Goal: Ask a question: Seek information or help from site administrators or community

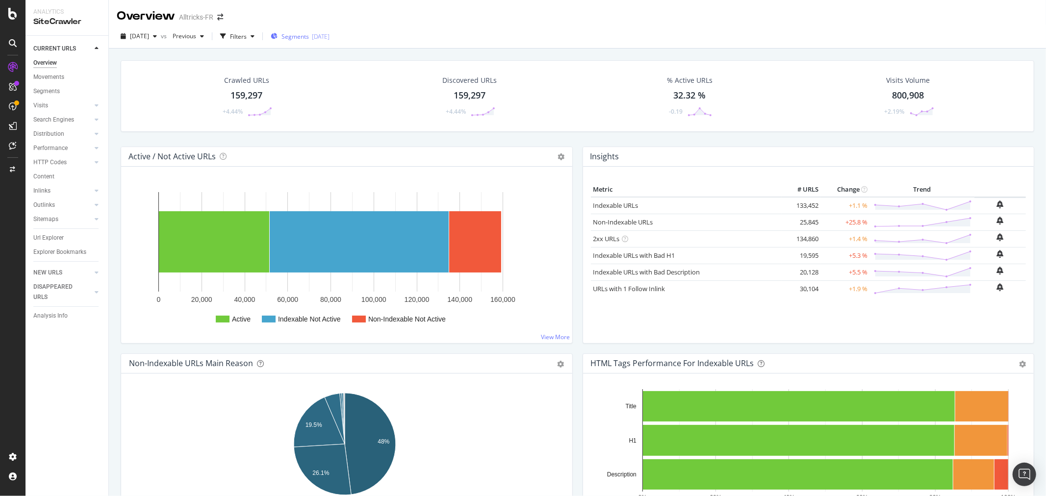
click at [309, 33] on span "Segments" at bounding box center [294, 36] width 27 height 8
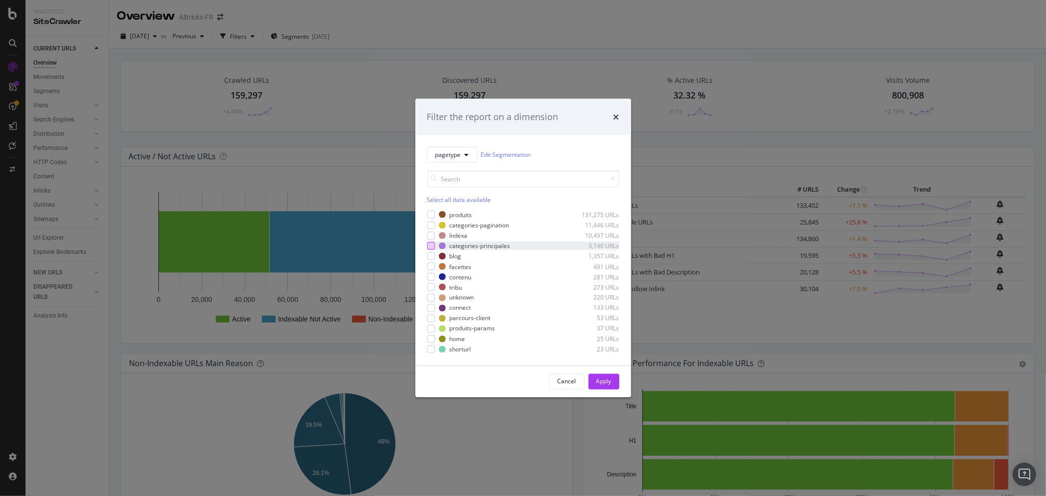
click at [433, 245] on div "modal" at bounding box center [431, 246] width 8 height 8
click at [597, 377] on div "Apply" at bounding box center [603, 381] width 15 height 8
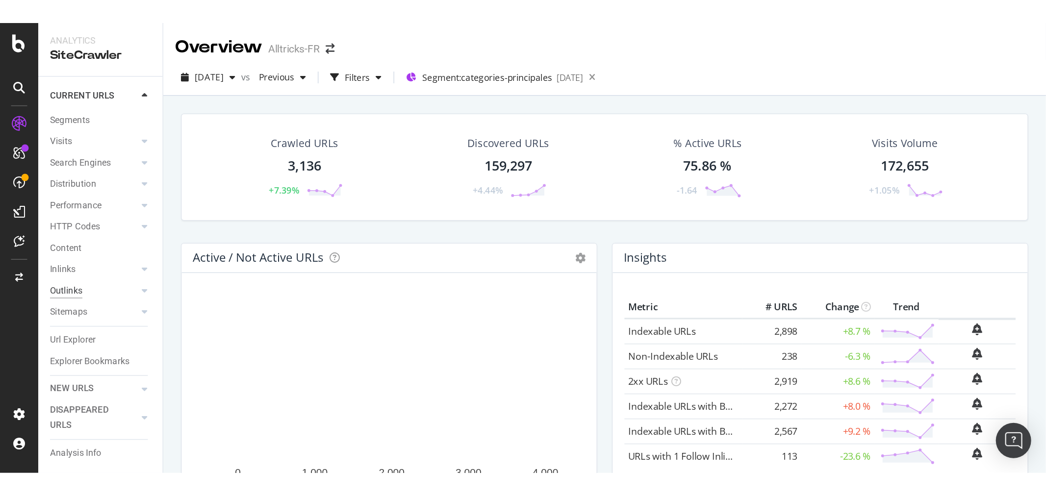
scroll to position [38, 0]
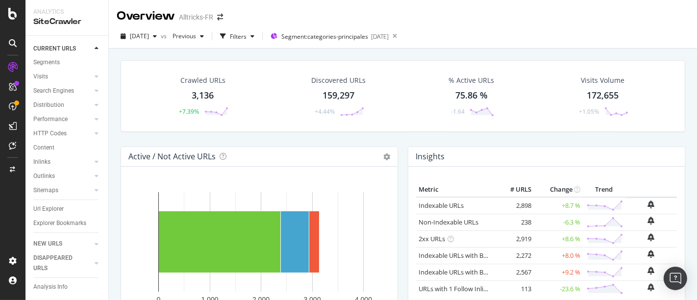
drag, startPoint x: 44, startPoint y: 154, endPoint x: 342, endPoint y: 144, distance: 298.3
click at [44, 157] on div "Inlinks" at bounding box center [41, 162] width 17 height 10
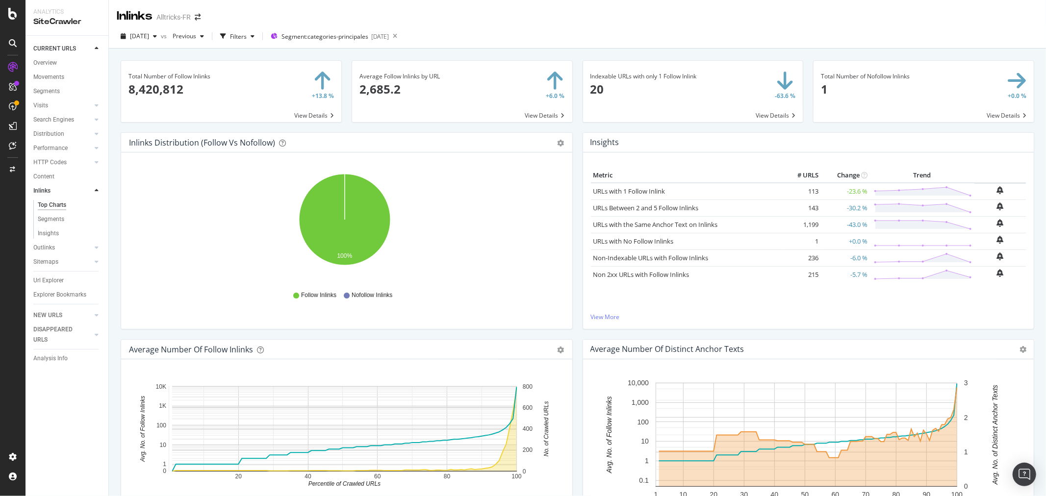
click at [464, 94] on span at bounding box center [462, 91] width 220 height 61
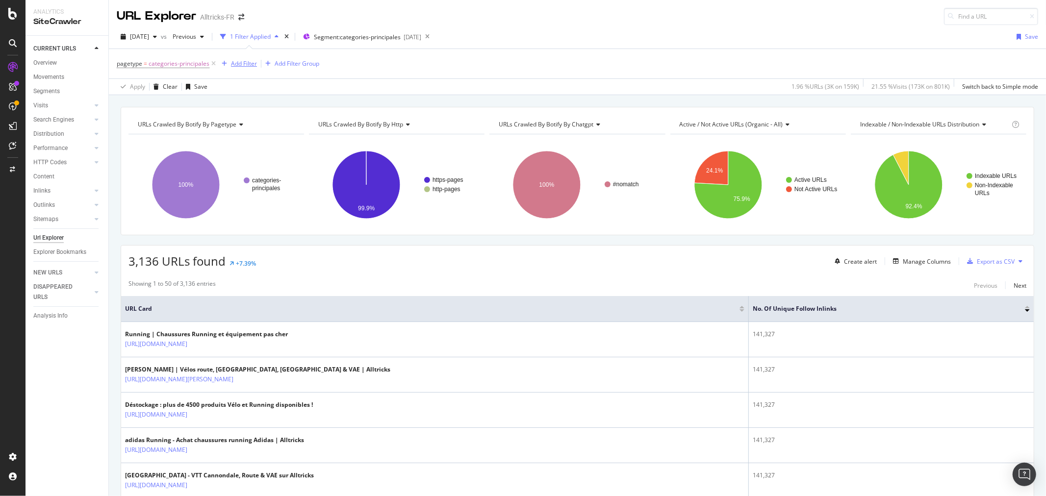
click at [236, 61] on div "Add Filter" at bounding box center [244, 63] width 26 height 8
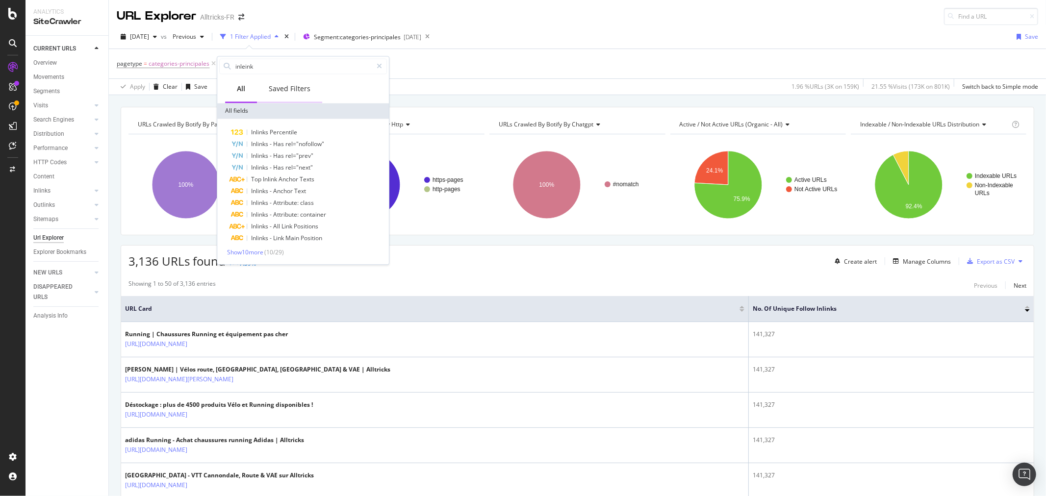
type input "inleinks"
click at [463, 63] on div "pagetype = categories-principales Add Filter Add Filter Group" at bounding box center [577, 63] width 921 height 29
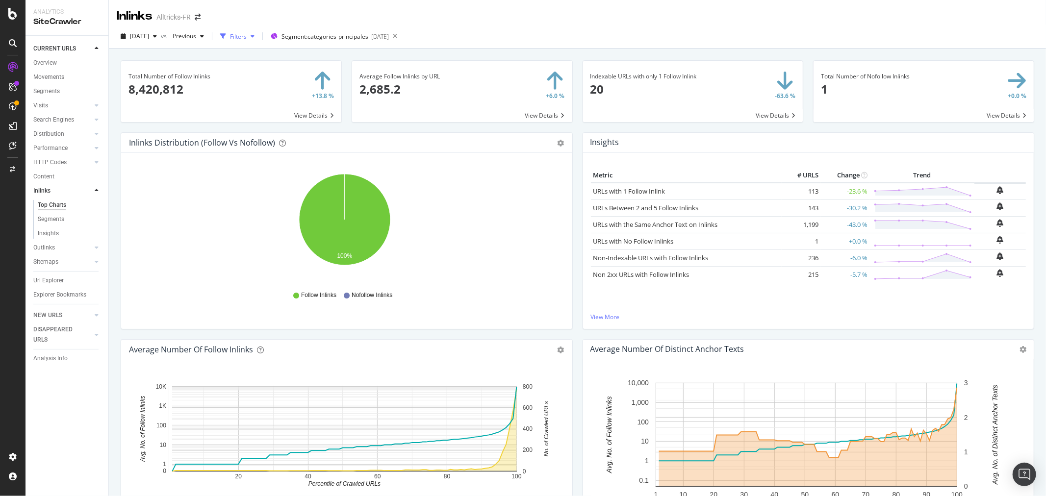
click at [230, 36] on div "button" at bounding box center [223, 36] width 14 height 14
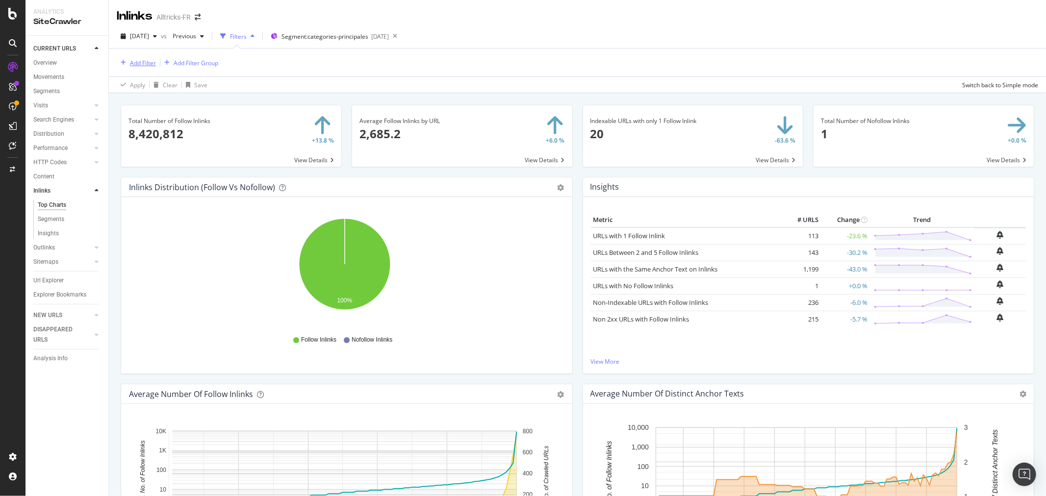
click at [142, 63] on div "Add Filter" at bounding box center [143, 63] width 26 height 8
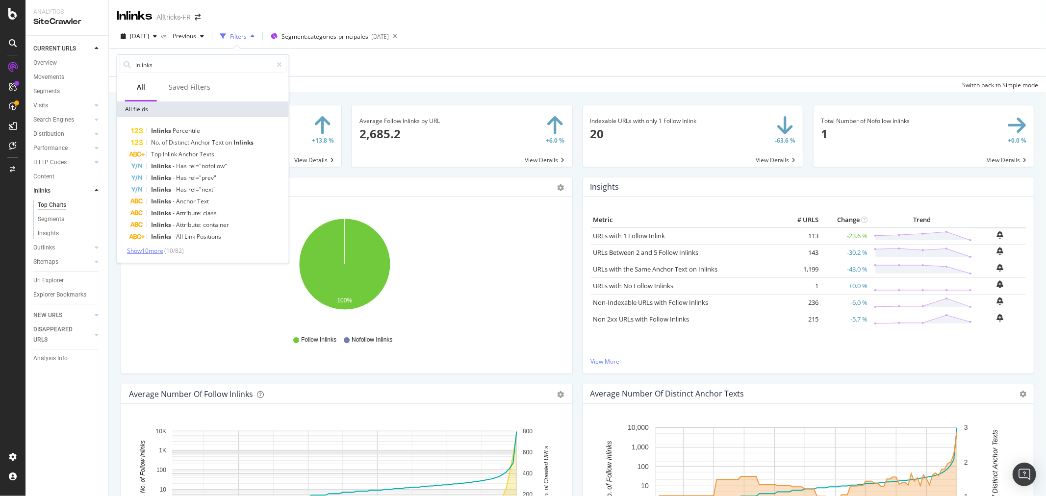
type input "inlinks"
click at [155, 247] on span "Show 10 more" at bounding box center [145, 251] width 36 height 8
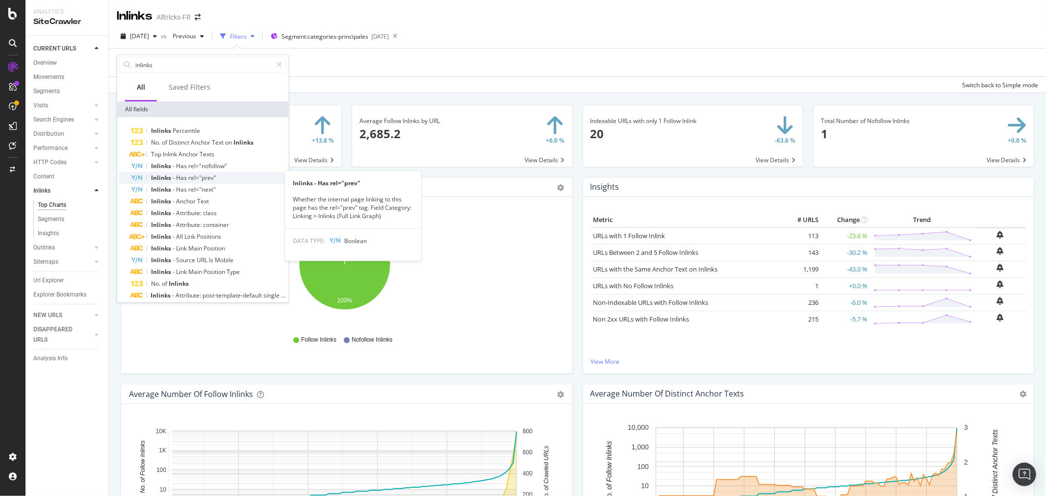
scroll to position [54, 0]
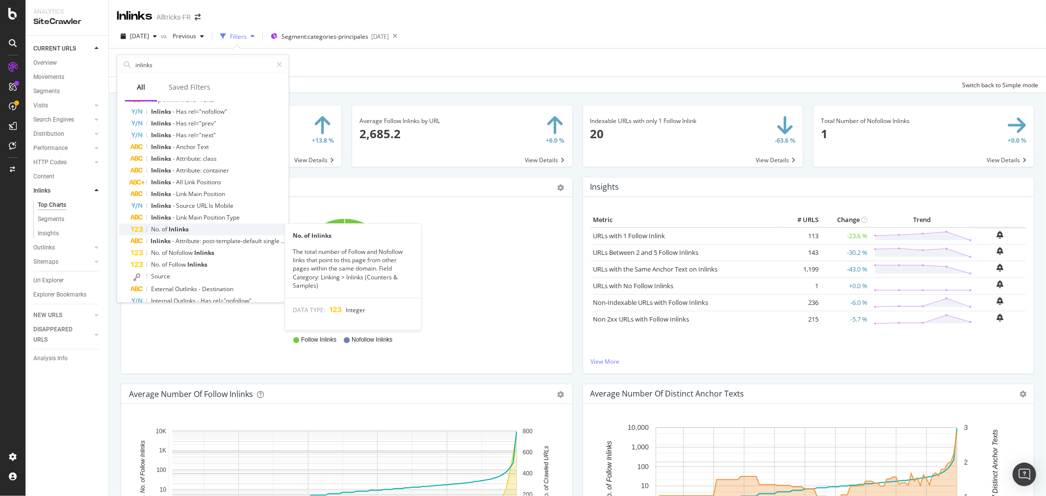
click at [197, 224] on div "No. of Inlinks" at bounding box center [209, 230] width 156 height 12
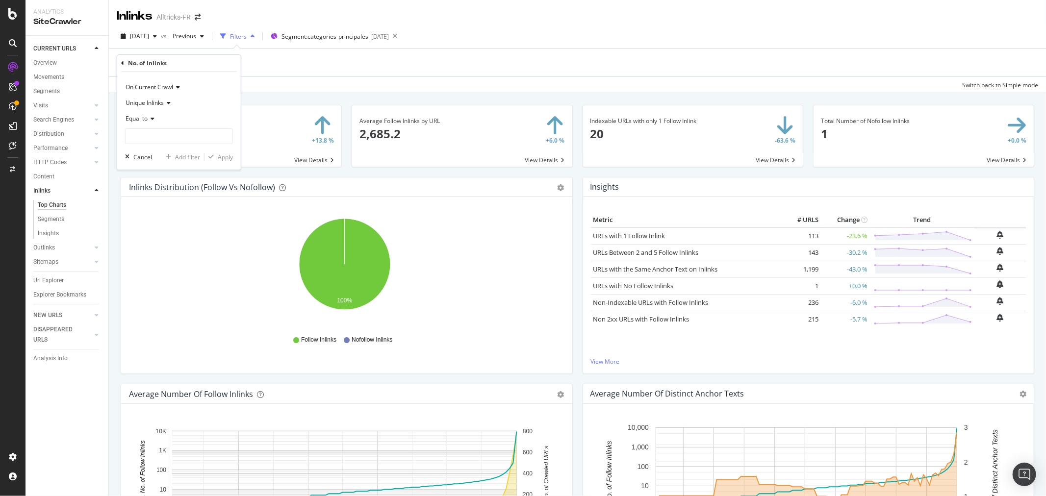
click at [143, 114] on div "Equal to" at bounding box center [179, 119] width 108 height 16
click at [154, 162] on span "Less than" at bounding box center [143, 164] width 26 height 8
click at [180, 136] on input "number" at bounding box center [179, 136] width 108 height 16
type input "100000"
click at [220, 160] on div "Apply" at bounding box center [225, 157] width 15 height 8
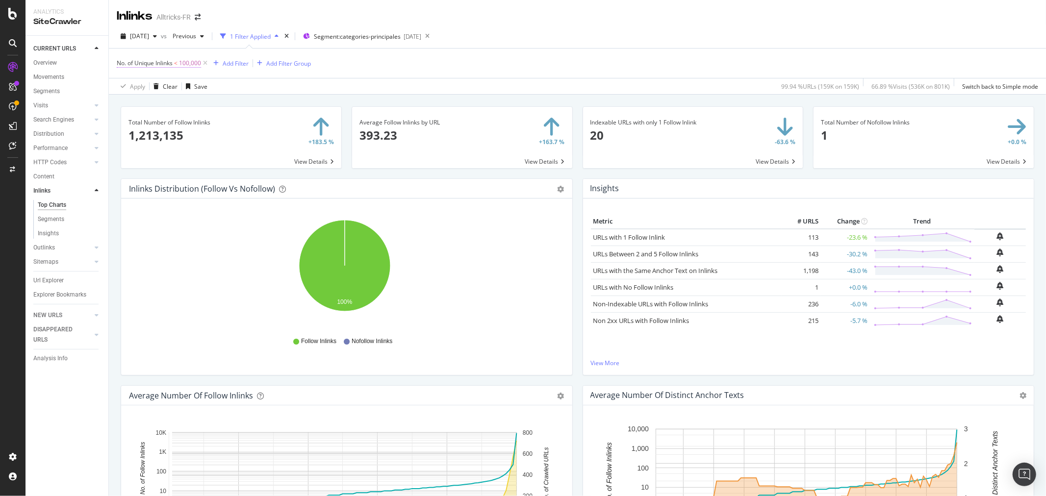
click at [181, 64] on span "100,000" at bounding box center [190, 63] width 22 height 14
click at [427, 92] on div "Apply Clear Save 99.94 % URLs ( 159K on 159K ) 66.89 % Visits ( 536K on 801K ) …" at bounding box center [577, 86] width 937 height 16
click at [242, 61] on div "Add Filter" at bounding box center [236, 63] width 26 height 8
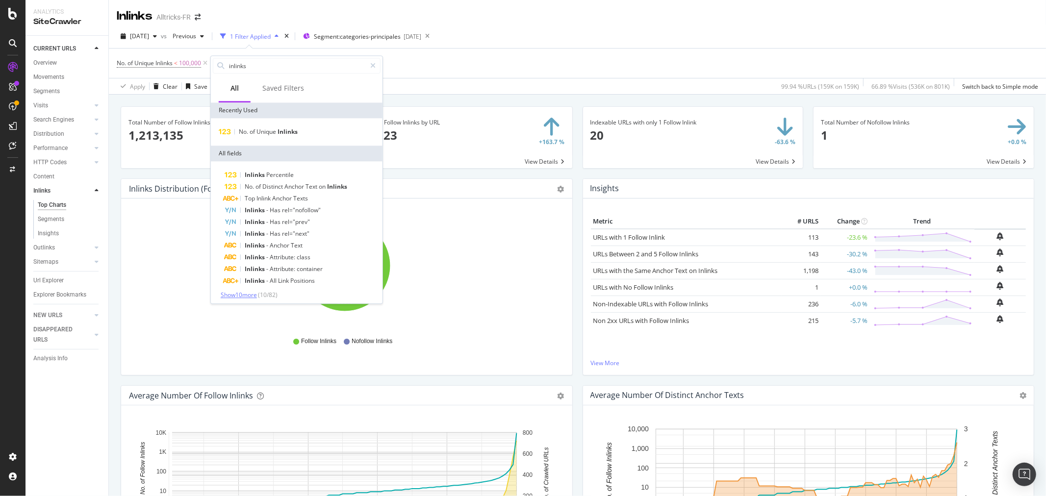
click at [252, 293] on span "Show 10 more" at bounding box center [239, 295] width 36 height 8
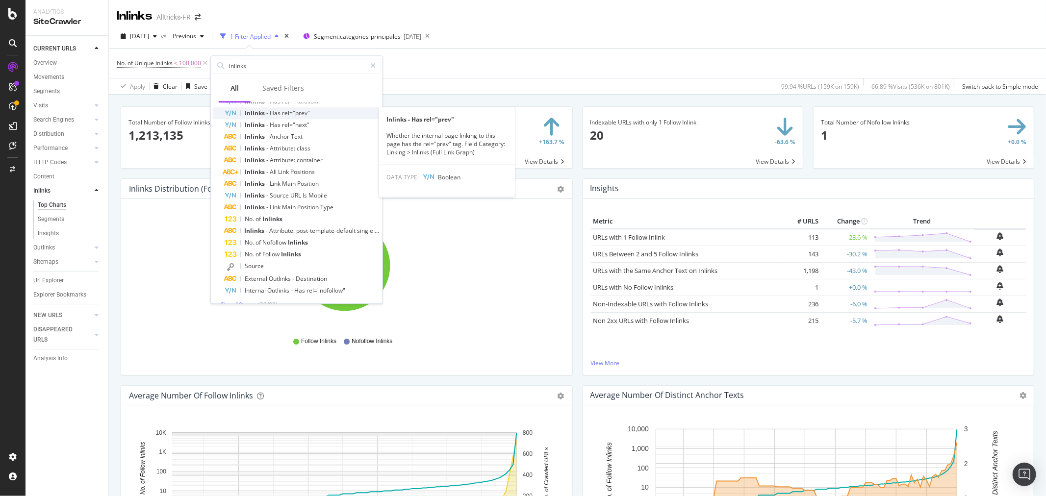
scroll to position [121, 0]
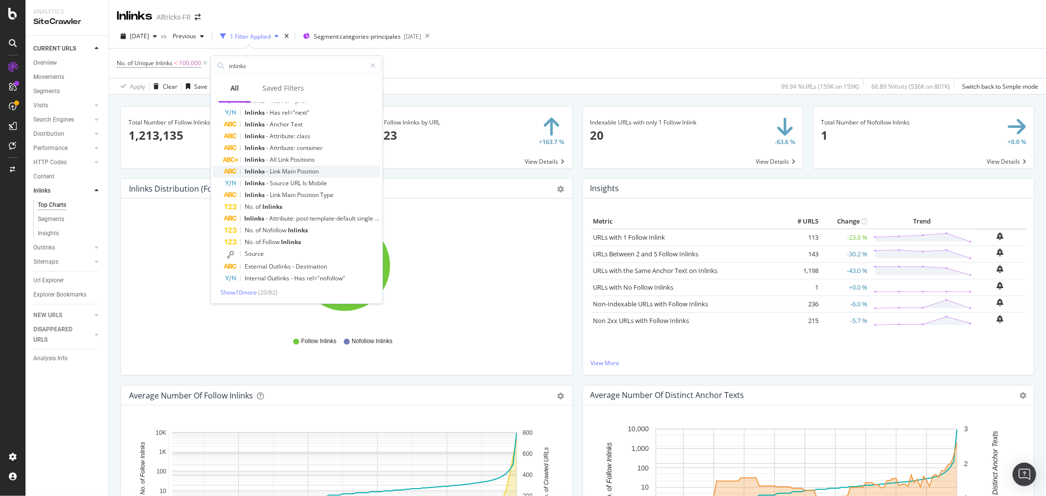
click at [304, 173] on span "Position" at bounding box center [308, 171] width 22 height 8
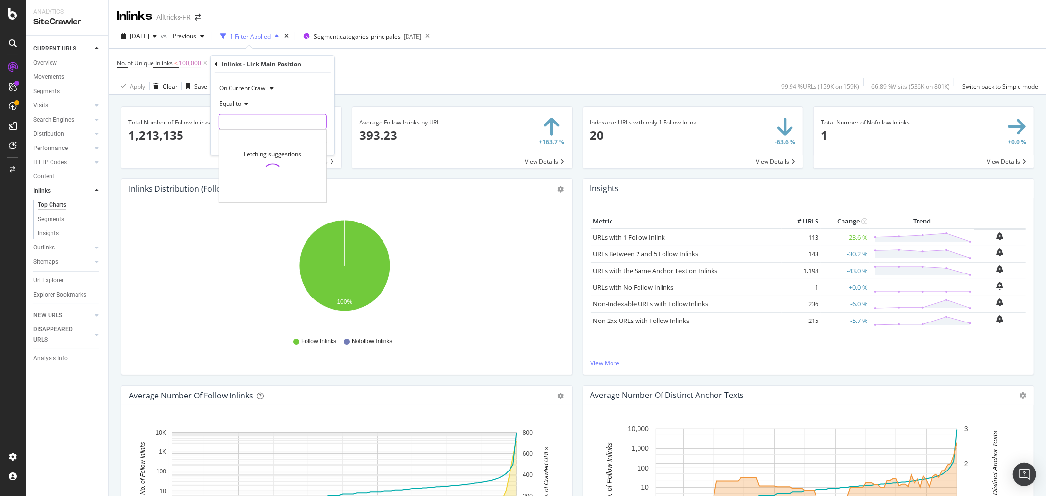
click at [249, 123] on input "text" at bounding box center [272, 122] width 107 height 16
click at [249, 103] on div "Equal to" at bounding box center [273, 104] width 108 height 16
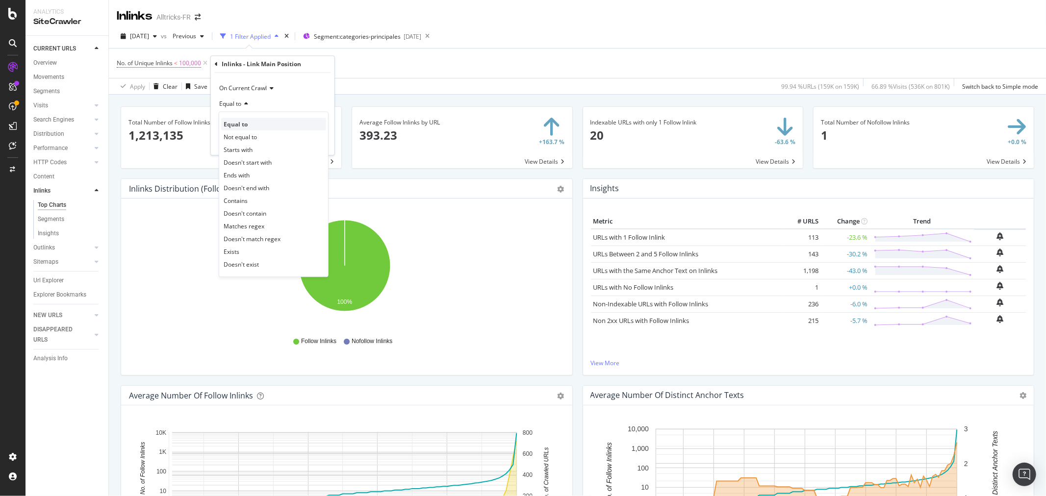
click at [244, 123] on span "Equal to" at bounding box center [236, 124] width 24 height 8
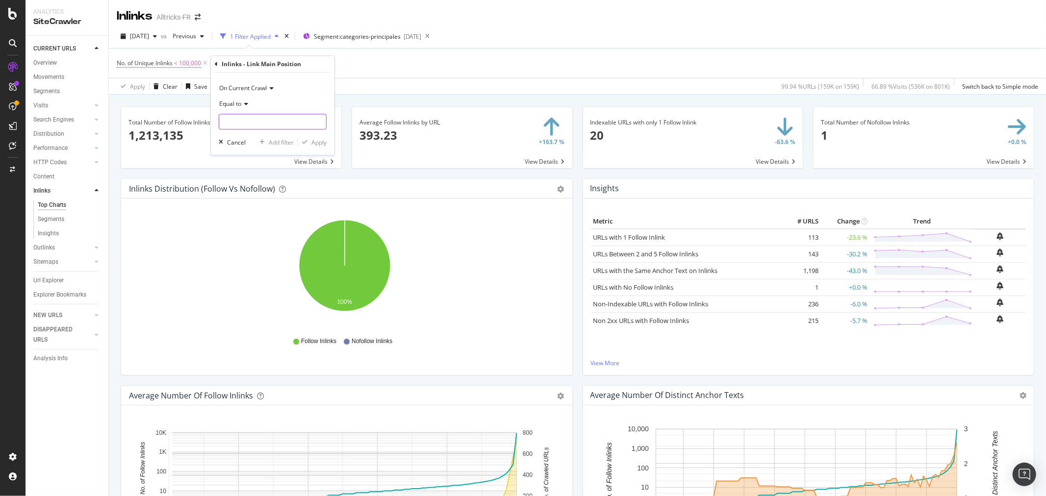
click at [254, 121] on input "text" at bounding box center [272, 122] width 107 height 16
click at [370, 75] on div "No. of Unique Inlinks < 100,000 and Inlinks - Link Main Position = missing valu…" at bounding box center [577, 63] width 921 height 29
click at [355, 62] on icon at bounding box center [352, 63] width 8 height 10
click at [223, 64] on div "Add Filter" at bounding box center [236, 63] width 26 height 8
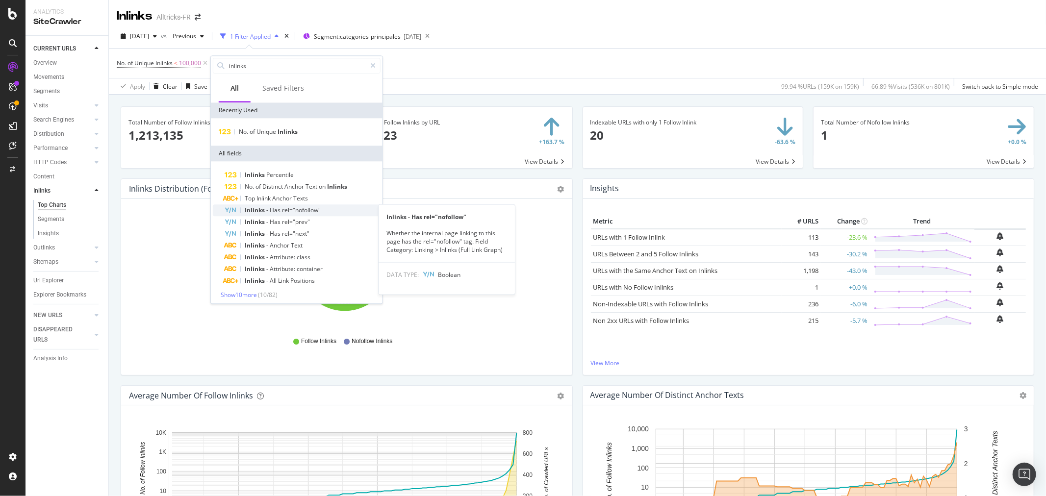
scroll to position [2, 0]
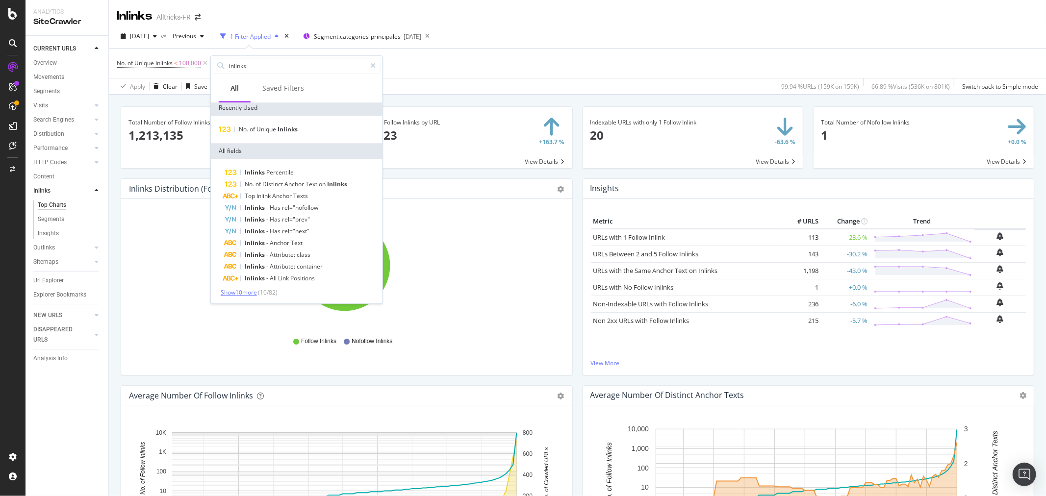
click at [244, 292] on span "Show 10 more" at bounding box center [239, 292] width 36 height 8
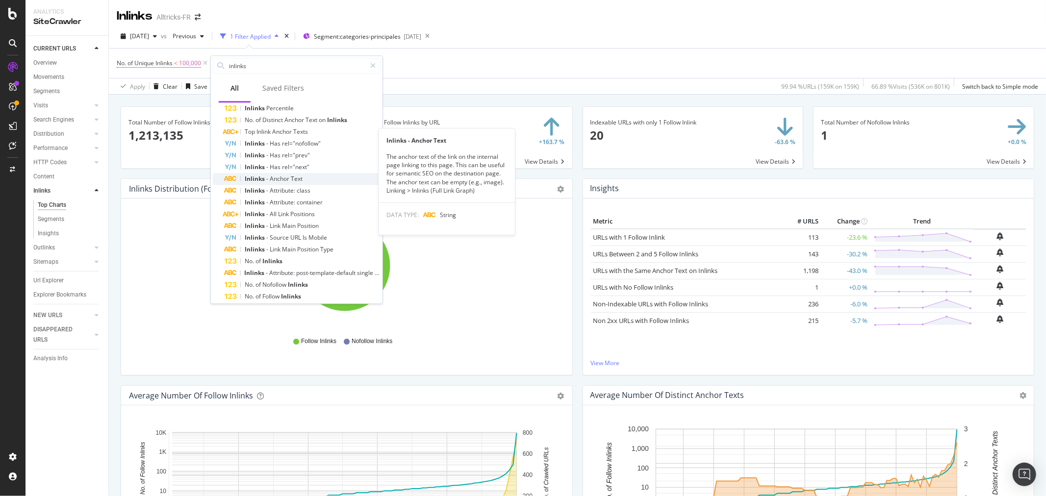
scroll to position [111, 0]
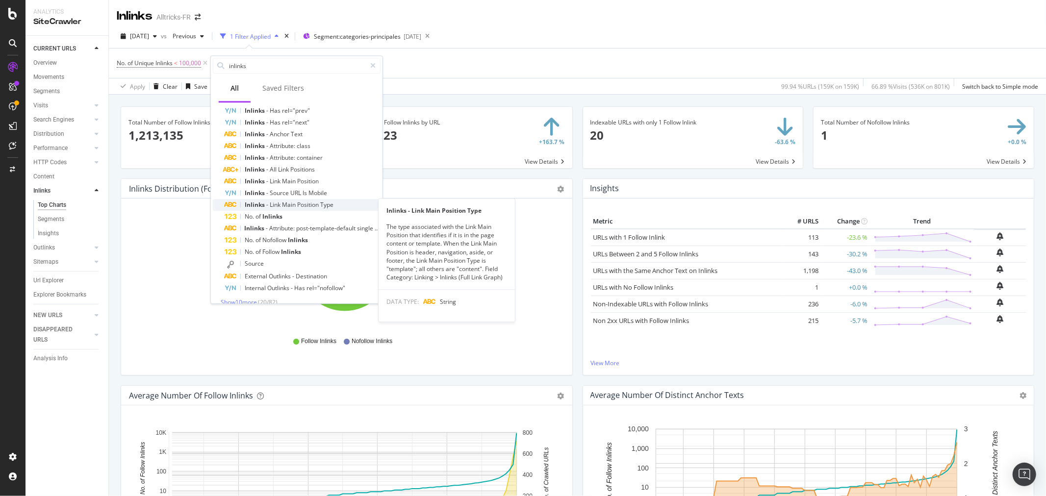
click at [325, 206] on span "Type" at bounding box center [326, 205] width 13 height 8
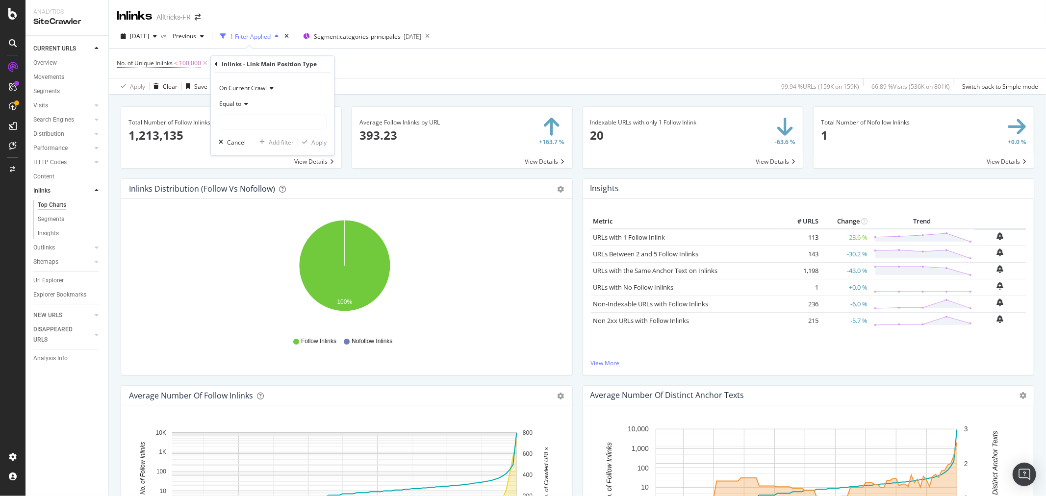
click at [239, 105] on span "Equal to" at bounding box center [230, 104] width 22 height 8
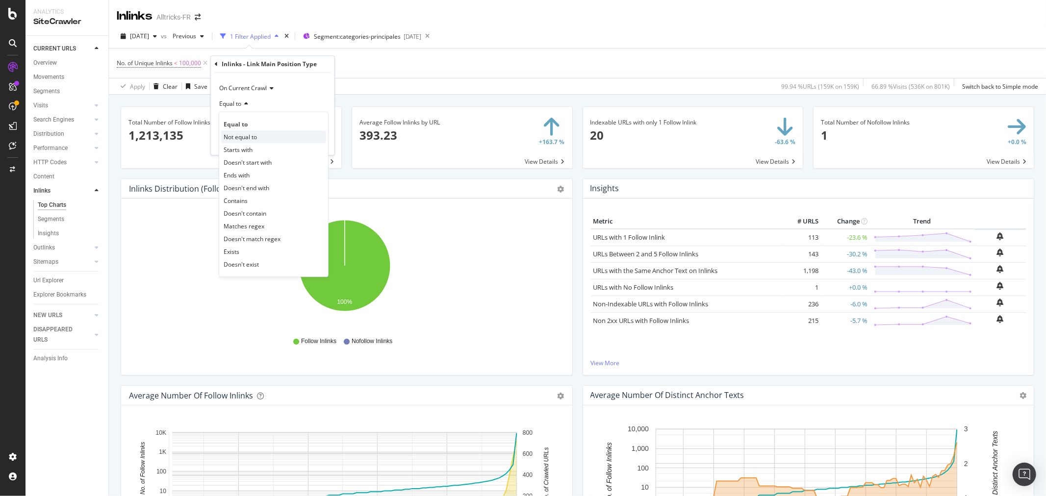
click at [260, 138] on div "Not equal to" at bounding box center [273, 136] width 105 height 13
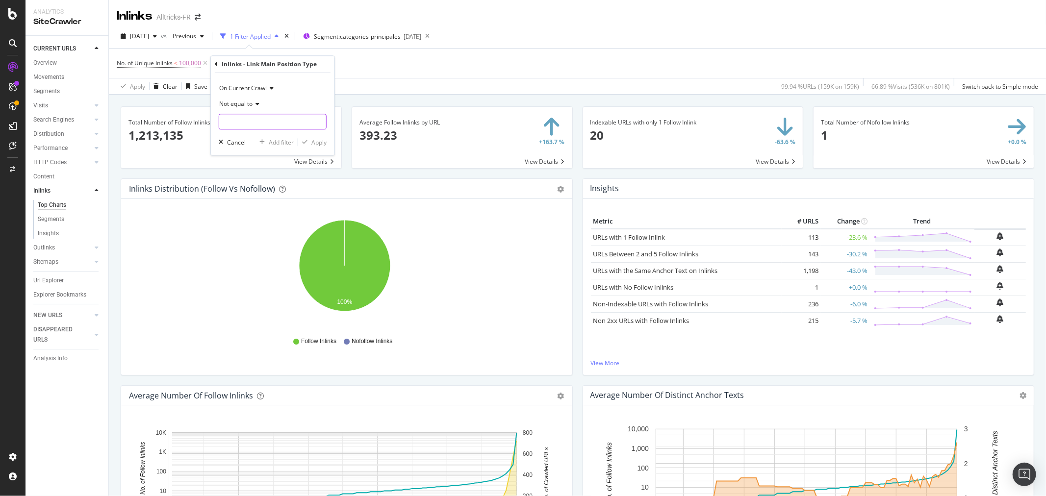
click at [252, 121] on input "text" at bounding box center [272, 122] width 107 height 16
click at [233, 88] on span "On Current Crawl" at bounding box center [243, 88] width 48 height 8
click at [378, 81] on div "Apply Clear Save 99.94 % URLs ( 159K on 159K ) 66.89 % Visits ( 536K on 801K ) …" at bounding box center [577, 86] width 937 height 16
click at [374, 64] on div "button" at bounding box center [377, 63] width 13 height 6
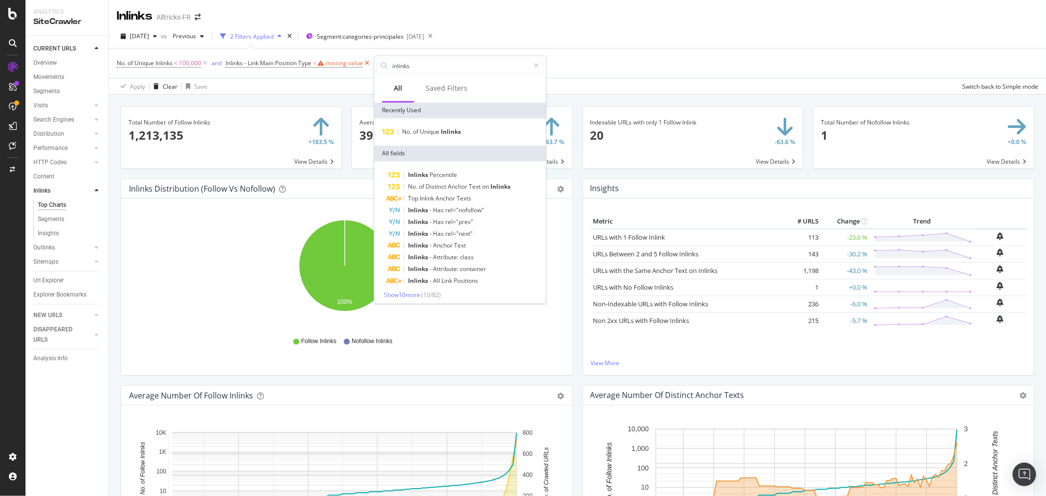
click at [369, 64] on icon at bounding box center [367, 63] width 8 height 10
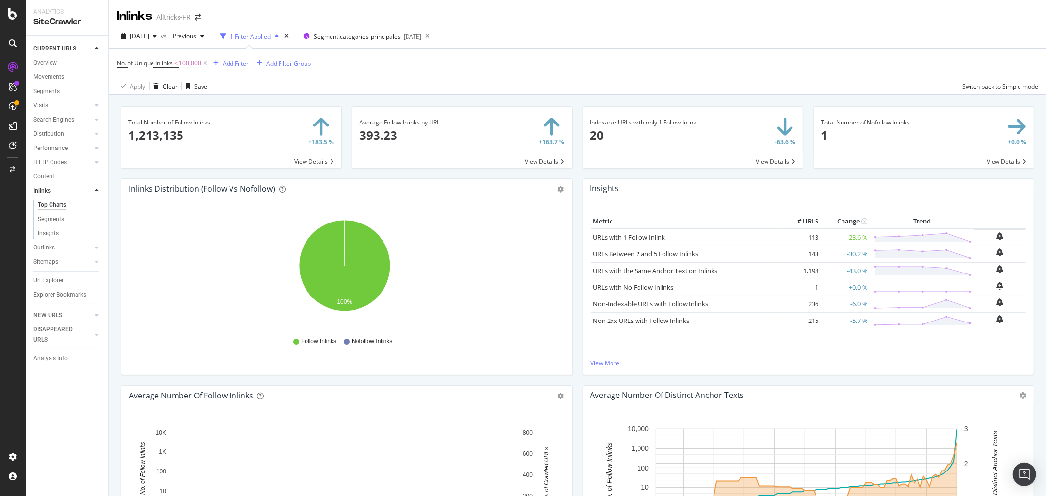
click at [368, 65] on div "No. of Unique Inlinks < 100,000 Add Filter Add Filter Group" at bounding box center [577, 63] width 921 height 29
click at [241, 65] on div "Add Filter" at bounding box center [236, 63] width 26 height 8
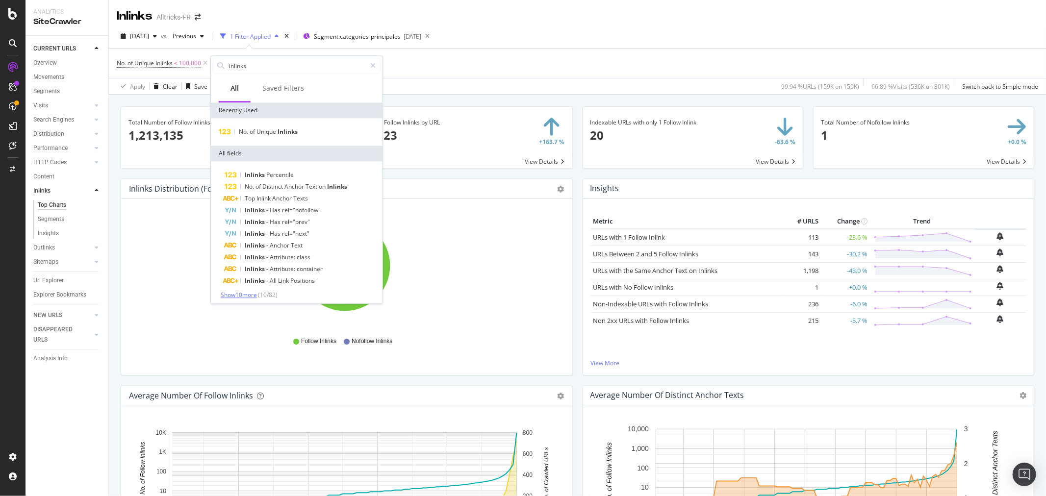
click at [257, 293] on span "Show 10 more" at bounding box center [239, 295] width 36 height 8
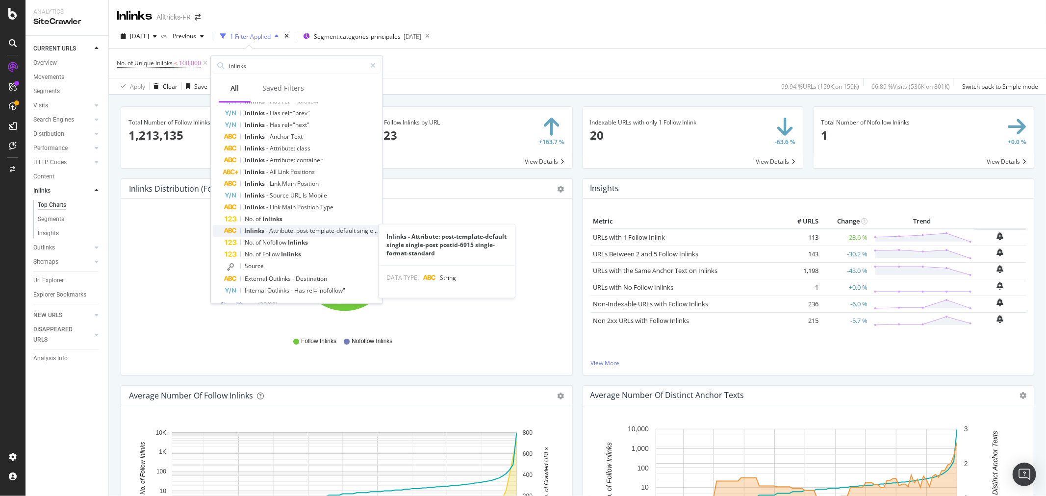
scroll to position [121, 0]
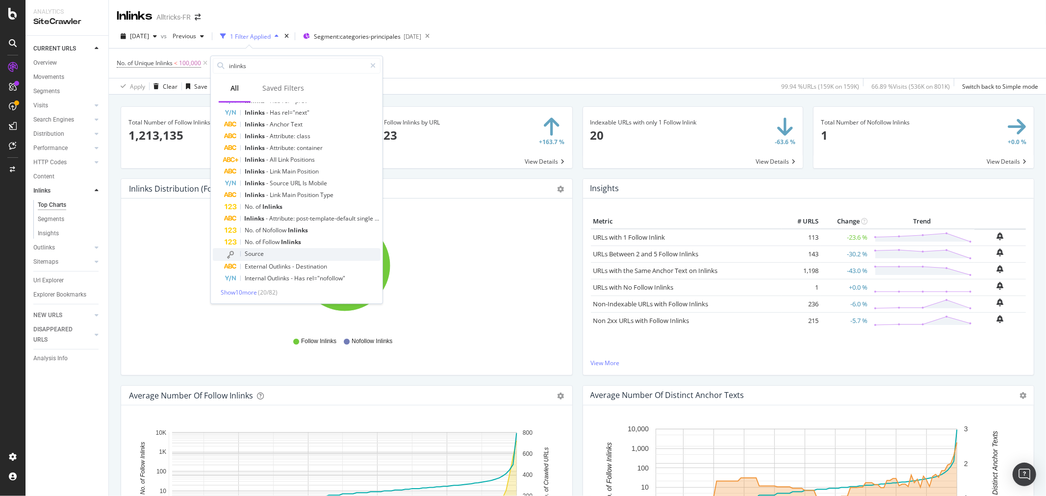
click at [280, 257] on div "Source" at bounding box center [303, 254] width 156 height 13
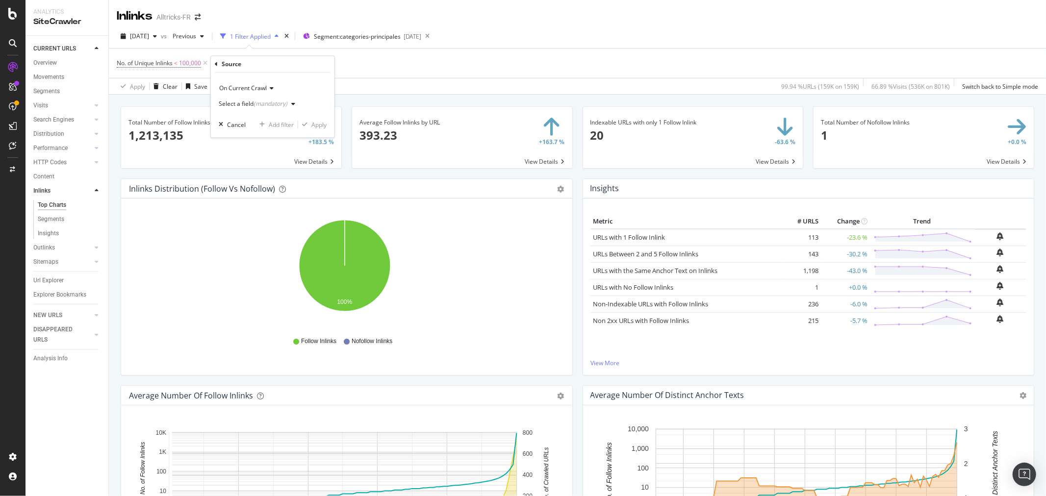
click at [257, 105] on div "(mandatory)" at bounding box center [270, 104] width 34 height 8
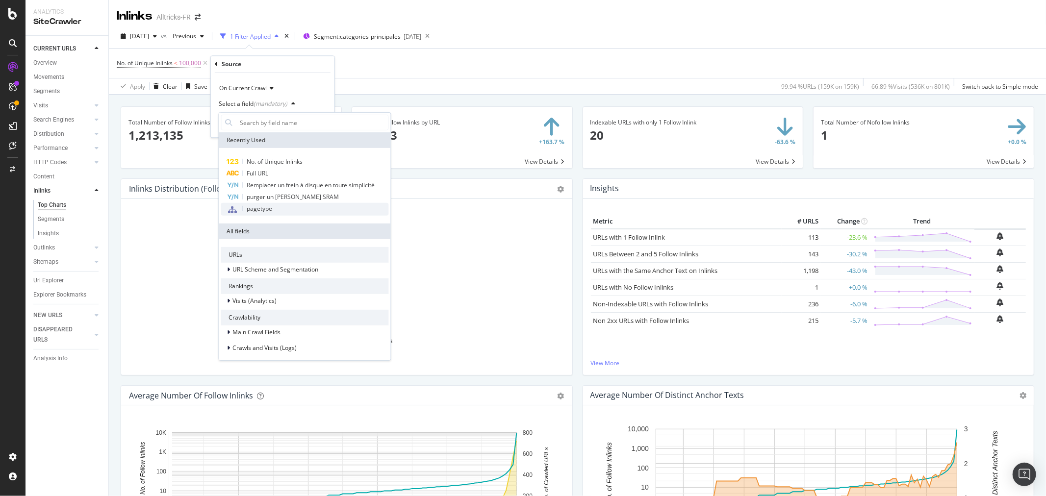
click at [261, 209] on span "pagetype" at bounding box center [259, 208] width 25 height 8
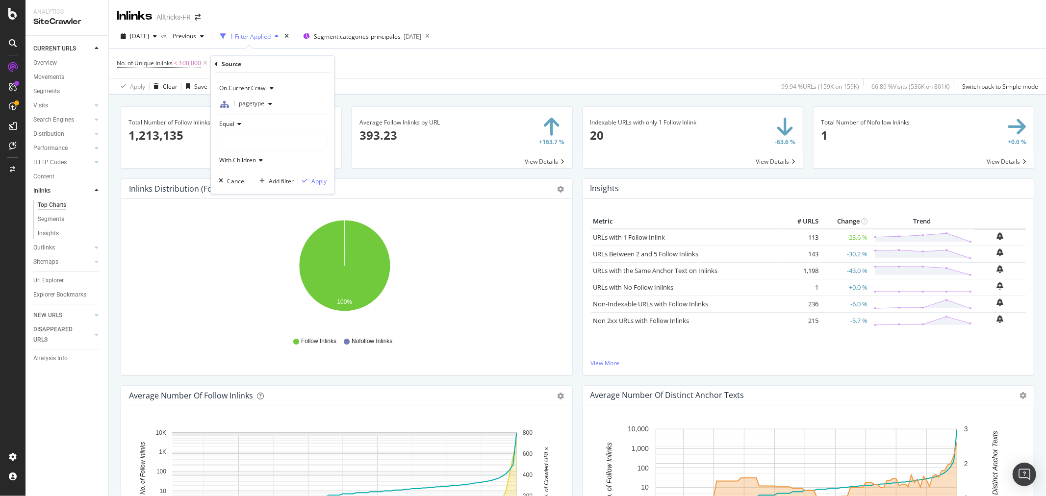
click at [239, 124] on icon at bounding box center [237, 124] width 7 height 6
click at [241, 158] on span "Not Equal" at bounding box center [237, 157] width 26 height 8
click at [262, 139] on div at bounding box center [272, 142] width 107 height 16
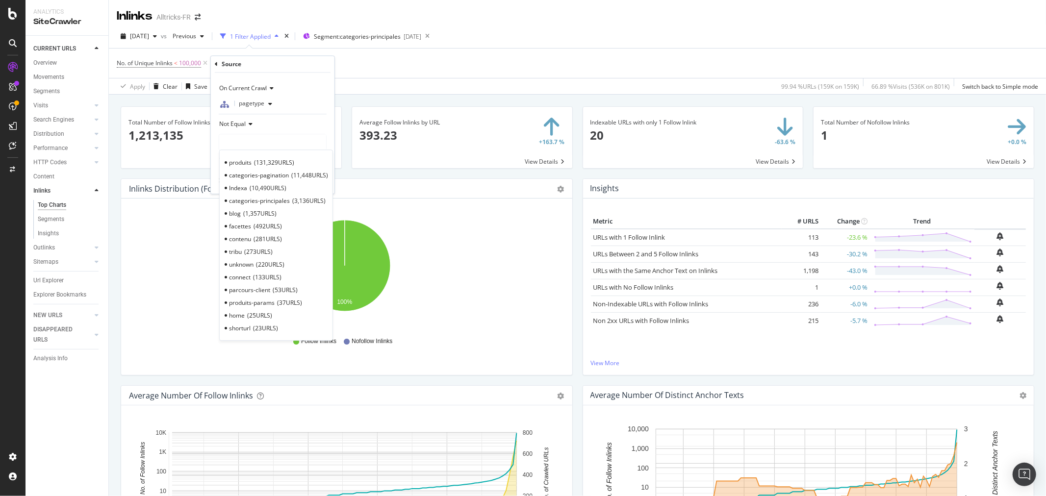
click at [259, 184] on span "10,490 URLS" at bounding box center [268, 188] width 37 height 8
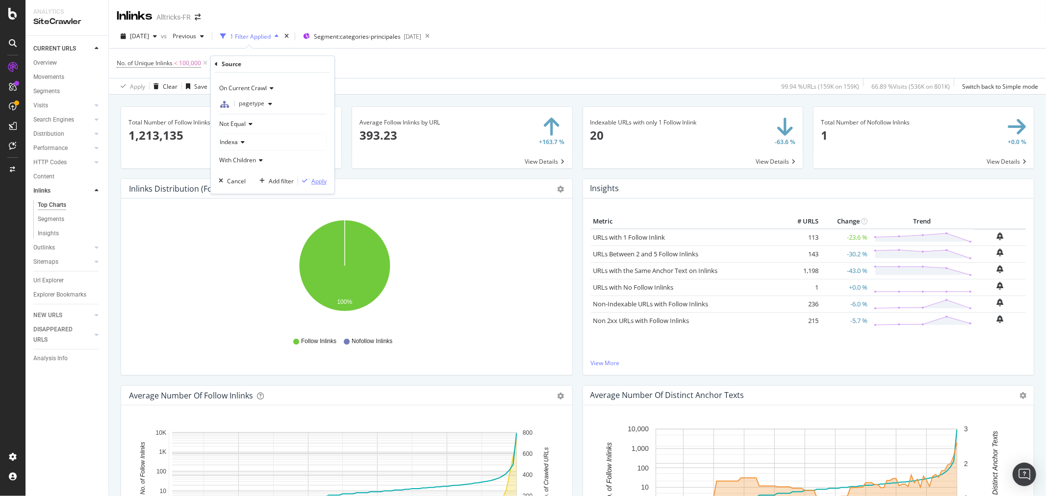
click at [319, 180] on div "Apply" at bounding box center [318, 181] width 15 height 8
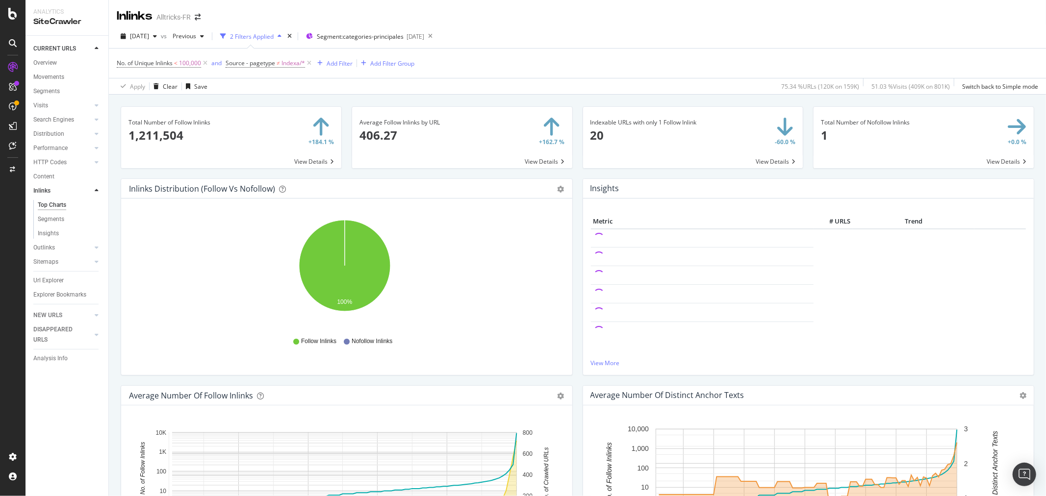
drag, startPoint x: 308, startPoint y: 63, endPoint x: 239, endPoint y: 93, distance: 75.1
click at [308, 63] on icon at bounding box center [309, 63] width 8 height 10
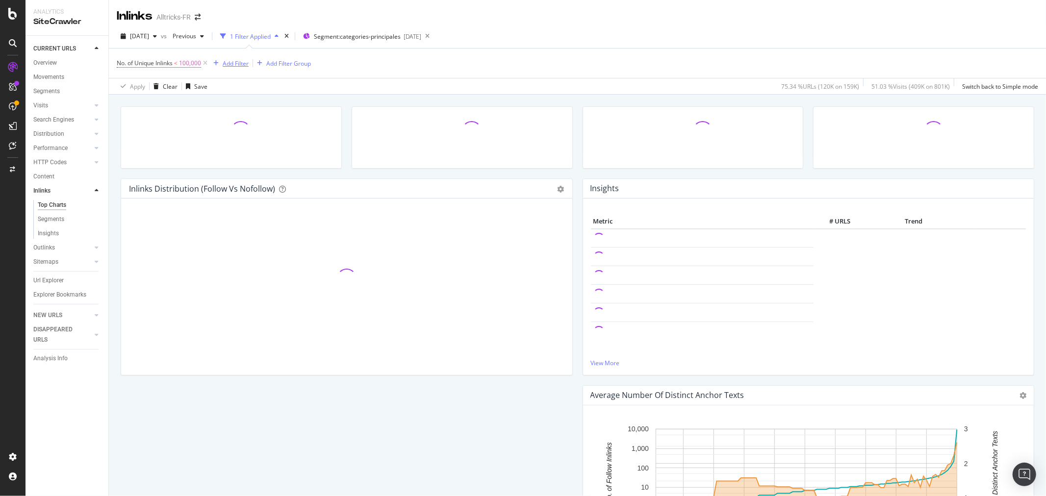
click at [237, 64] on div "Add Filter" at bounding box center [236, 63] width 26 height 8
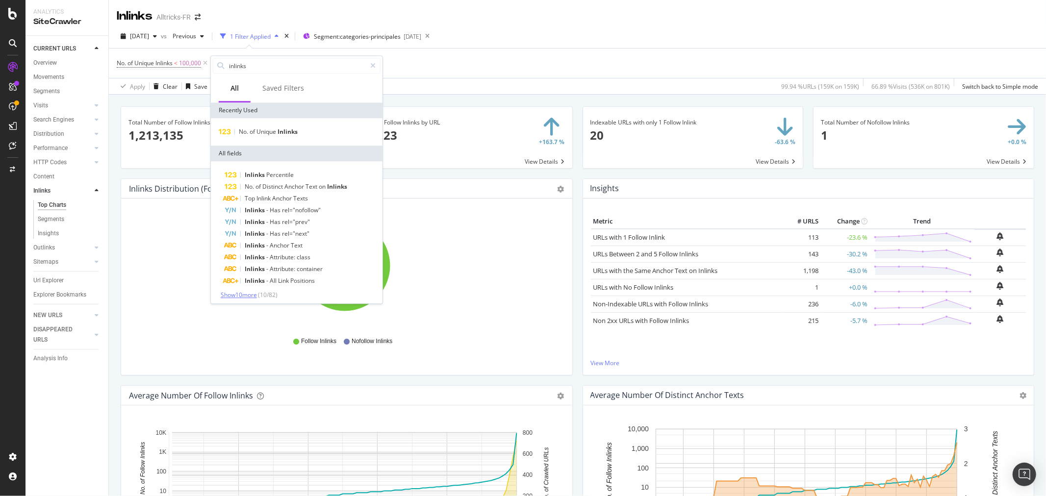
click at [251, 296] on span "Show 10 more" at bounding box center [239, 295] width 36 height 8
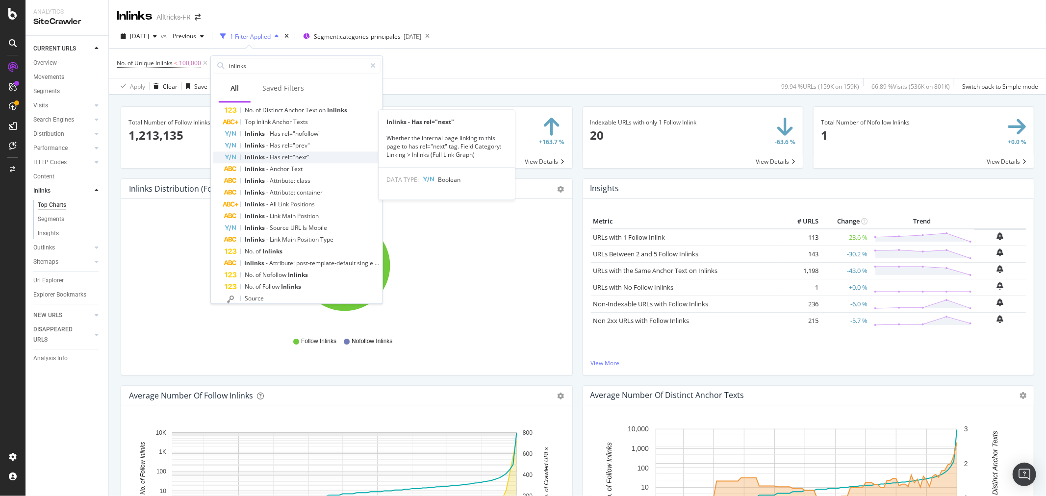
scroll to position [121, 0]
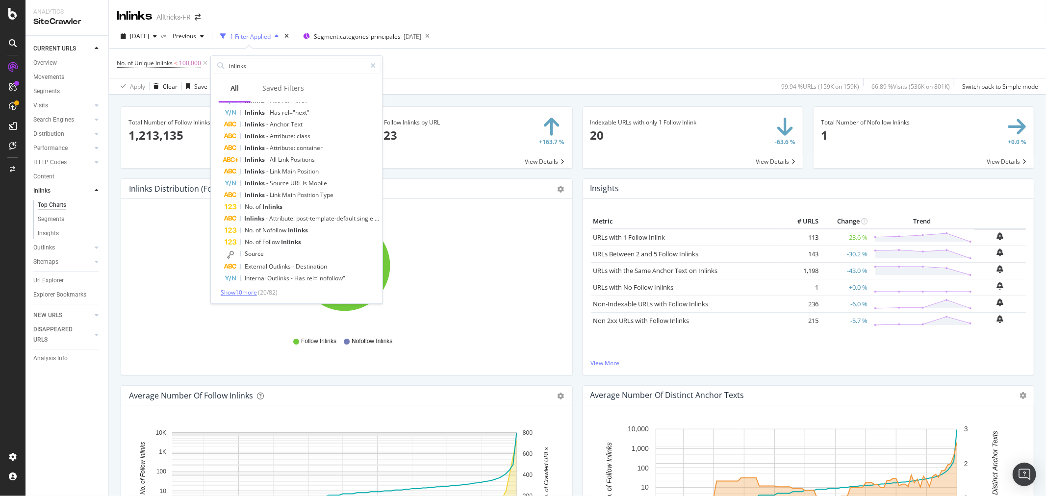
click at [252, 291] on span "Show 10 more" at bounding box center [239, 292] width 36 height 8
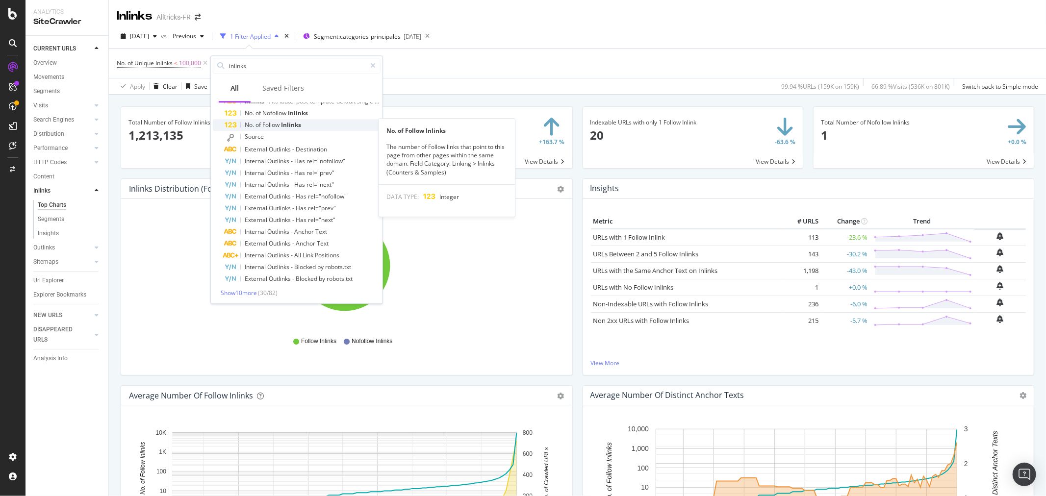
scroll to position [239, 0]
click at [248, 293] on span "Show 10 more" at bounding box center [239, 292] width 36 height 8
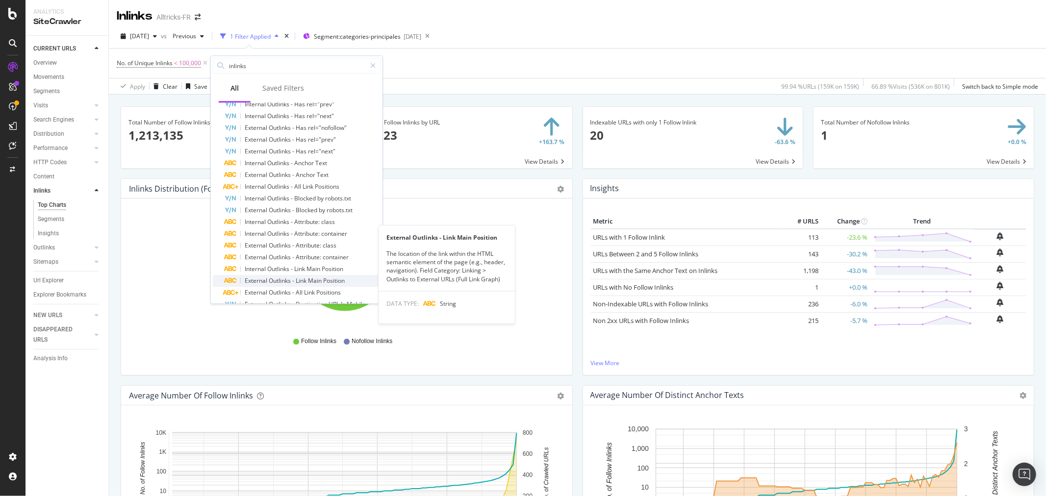
scroll to position [356, 0]
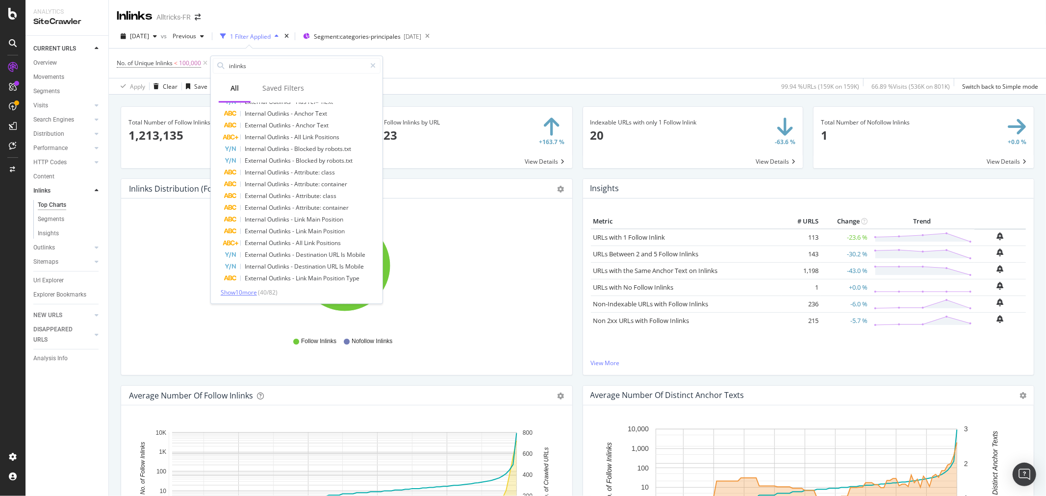
click at [251, 290] on span "Show 10 more" at bounding box center [239, 292] width 36 height 8
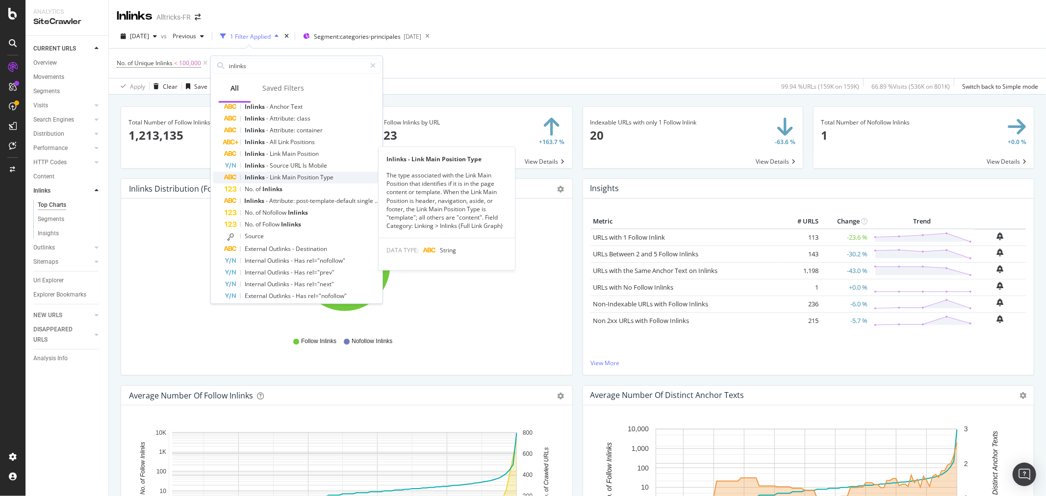
scroll to position [163, 0]
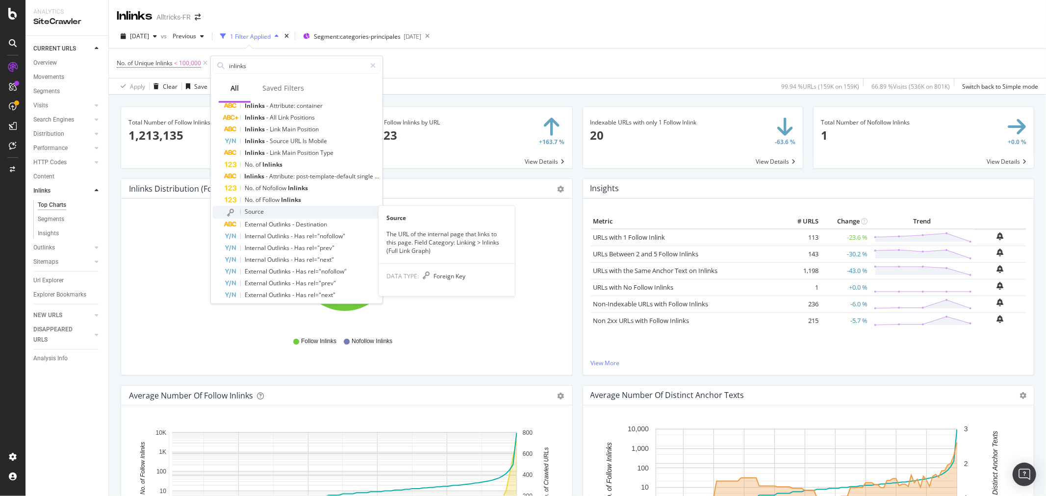
click at [288, 211] on div "Source" at bounding box center [303, 212] width 156 height 13
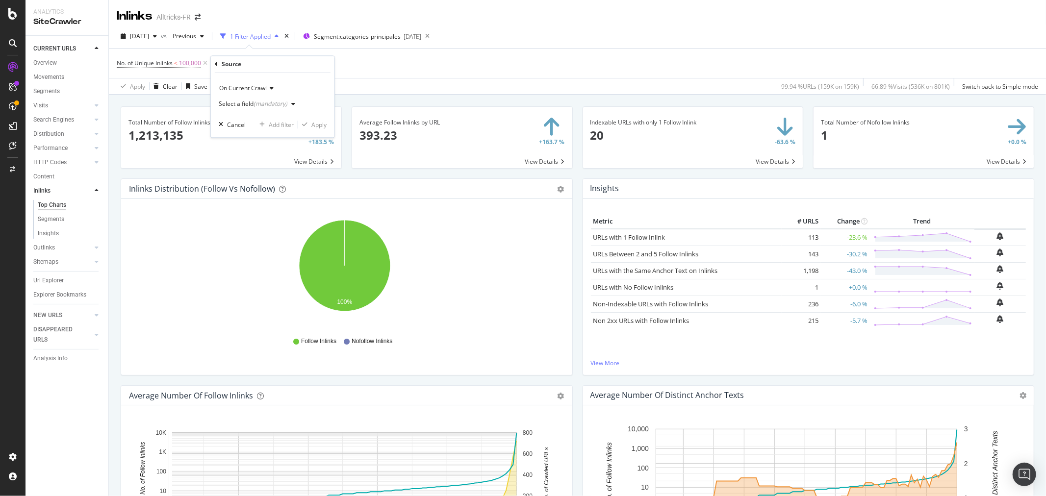
click at [261, 105] on div "(mandatory)" at bounding box center [270, 104] width 34 height 8
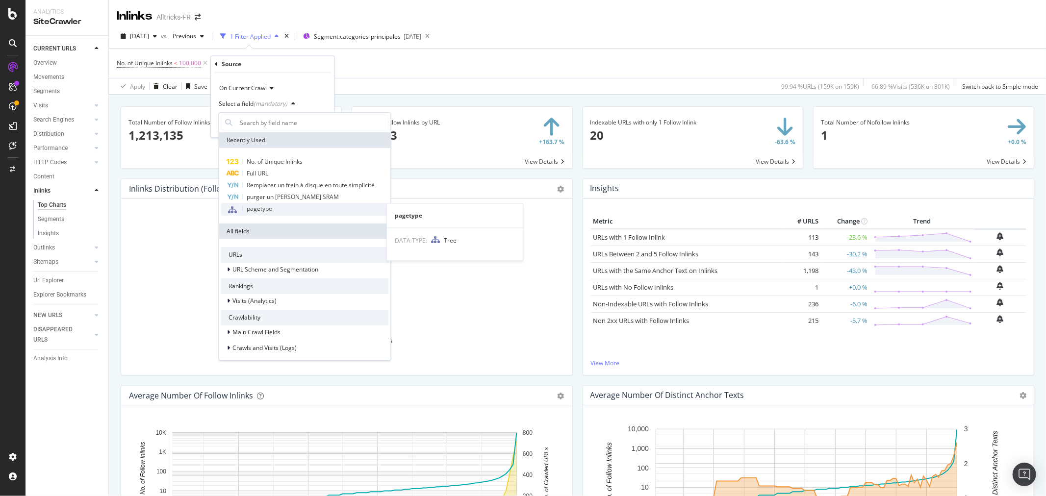
click at [263, 211] on span "pagetype" at bounding box center [259, 208] width 25 height 8
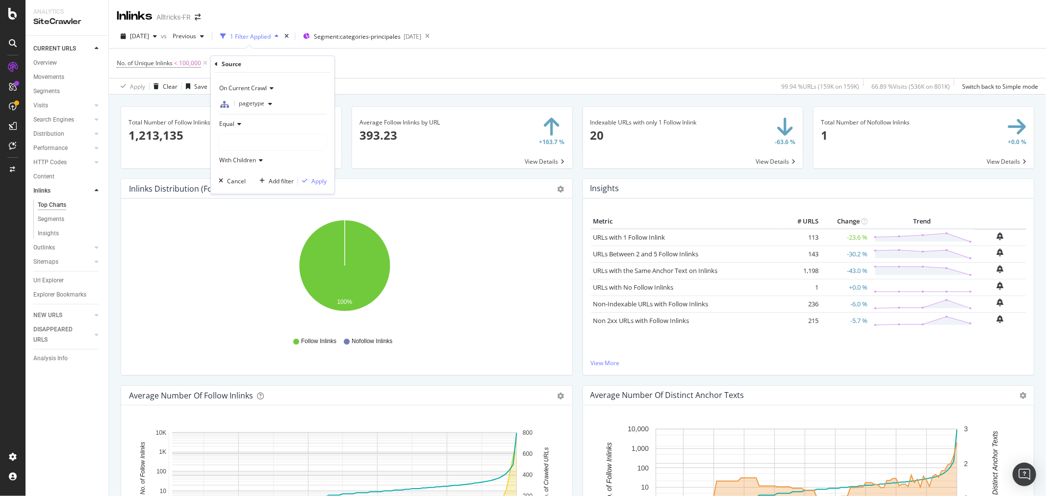
click at [236, 123] on icon at bounding box center [237, 124] width 7 height 6
click at [251, 145] on div "Equal" at bounding box center [273, 144] width 105 height 13
click at [253, 141] on div at bounding box center [272, 142] width 107 height 16
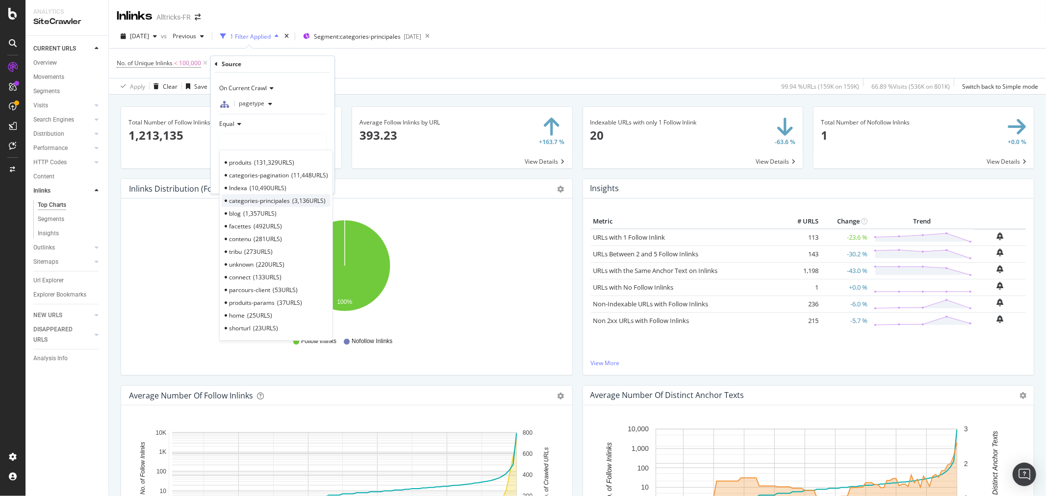
click at [268, 204] on span "categories-principales" at bounding box center [259, 201] width 61 height 8
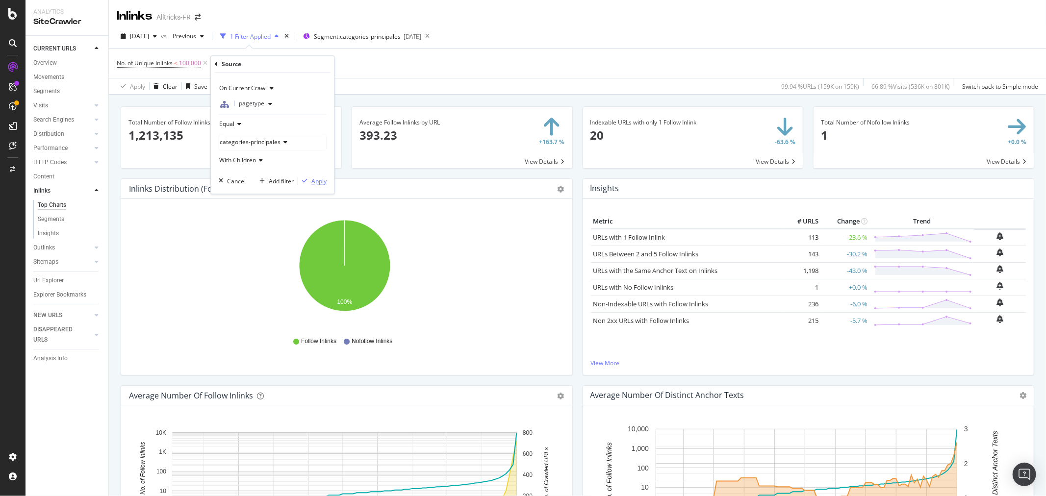
click at [315, 181] on div "Apply" at bounding box center [318, 181] width 15 height 8
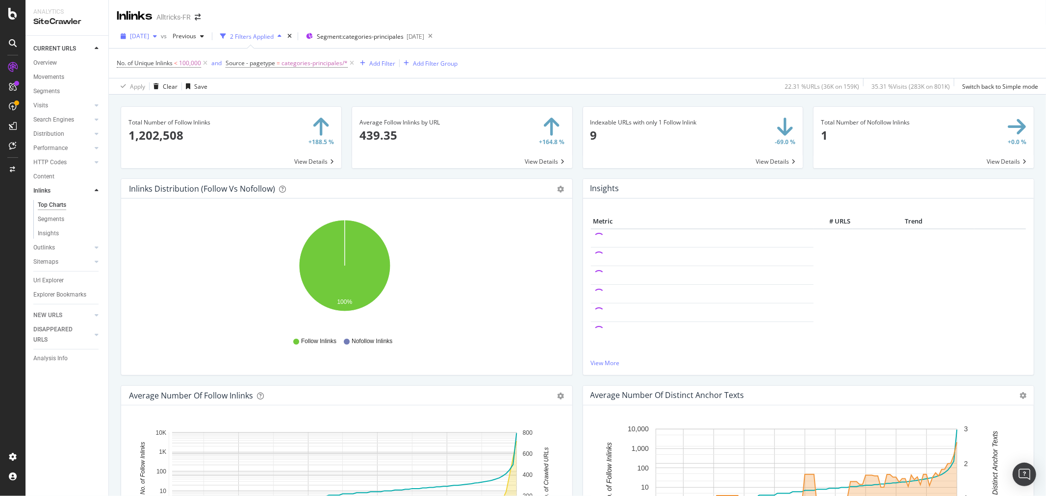
drag, startPoint x: 351, startPoint y: 64, endPoint x: 177, endPoint y: 41, distance: 175.1
click at [351, 64] on icon at bounding box center [352, 63] width 8 height 10
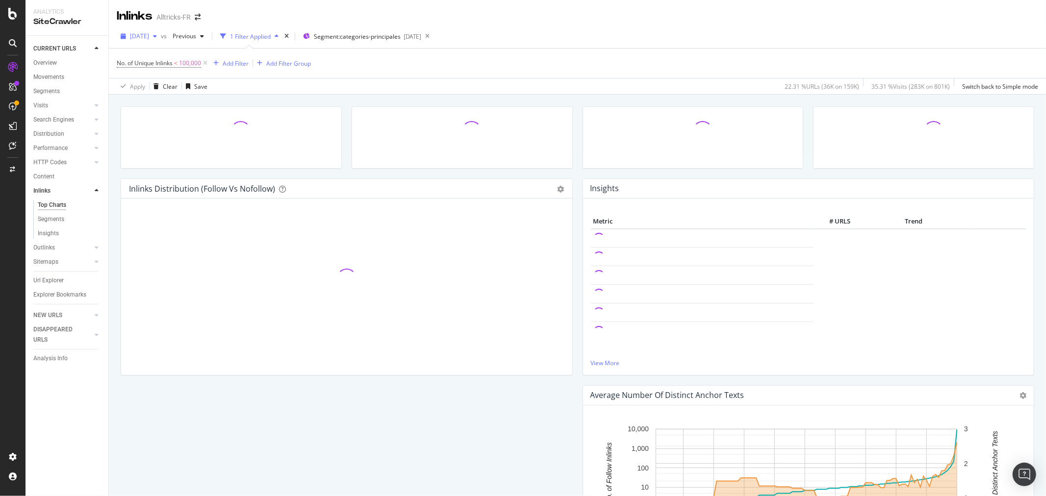
click at [149, 37] on span "[DATE]" at bounding box center [139, 36] width 19 height 8
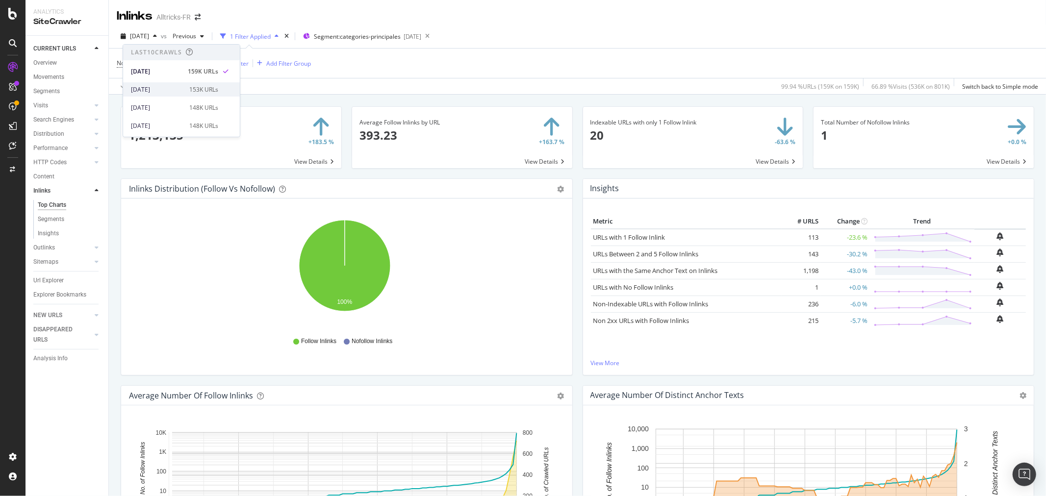
click at [193, 85] on div "153K URLs" at bounding box center [203, 89] width 29 height 9
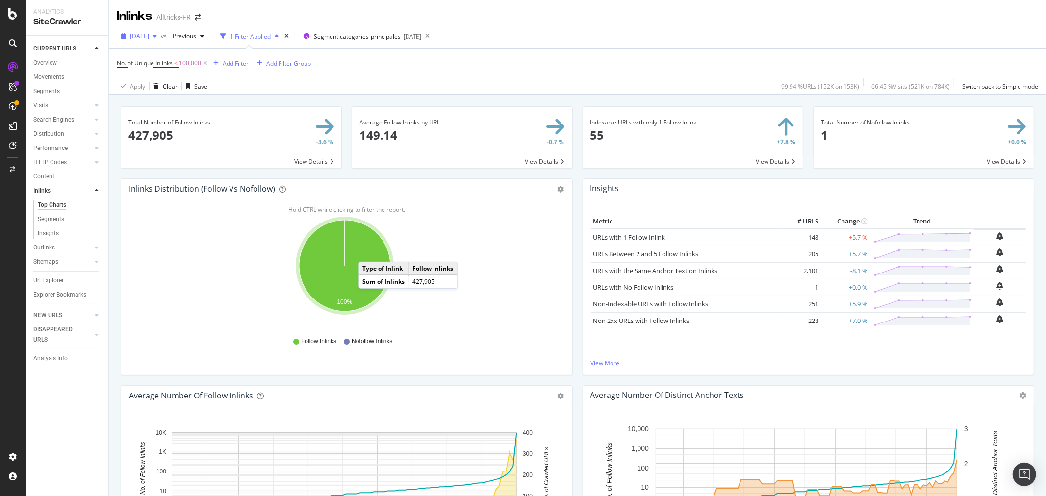
click at [134, 33] on span "2025 Sep. 1st" at bounding box center [139, 36] width 19 height 8
click at [189, 68] on div "159K URLs" at bounding box center [203, 71] width 29 height 9
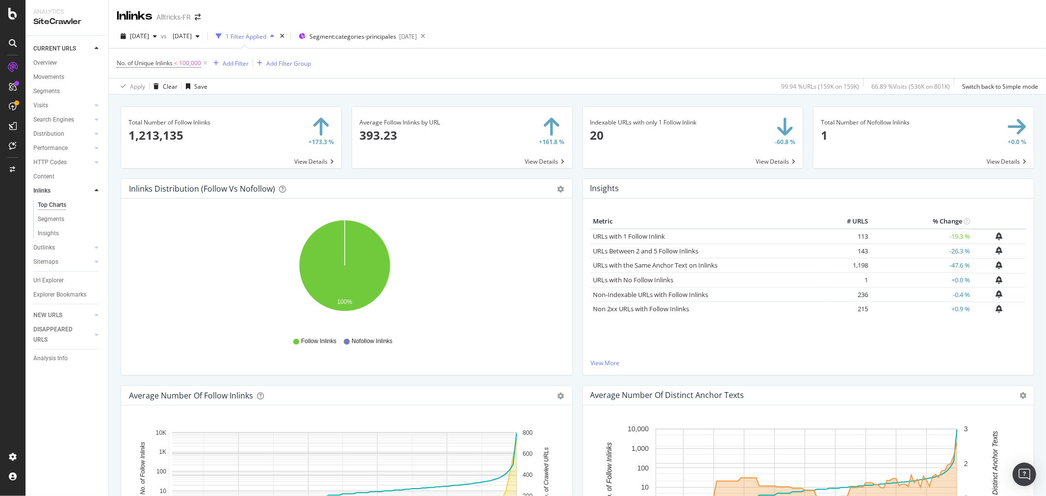
drag, startPoint x: 59, startPoint y: 136, endPoint x: 65, endPoint y: 143, distance: 9.7
click at [59, 136] on div "Distribution" at bounding box center [48, 134] width 31 height 10
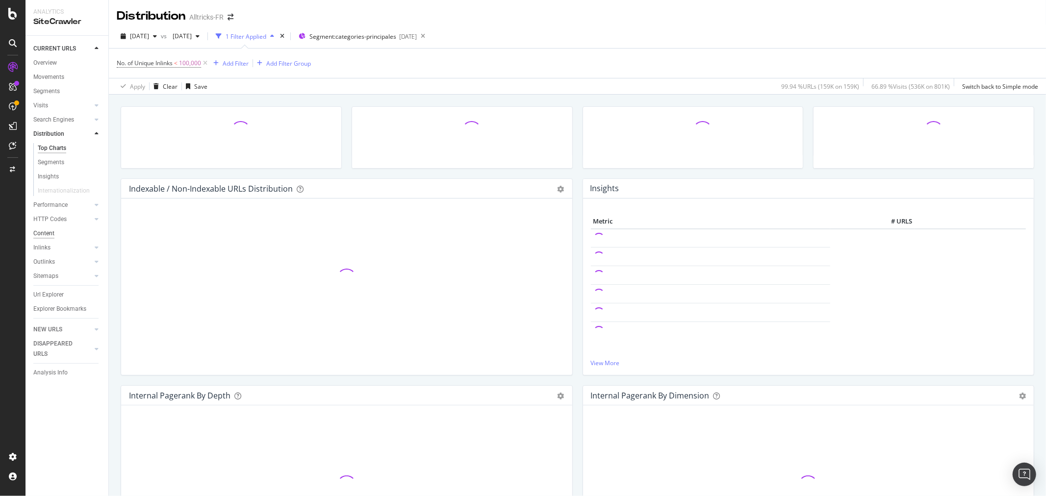
click at [47, 235] on div "Content" at bounding box center [43, 233] width 21 height 10
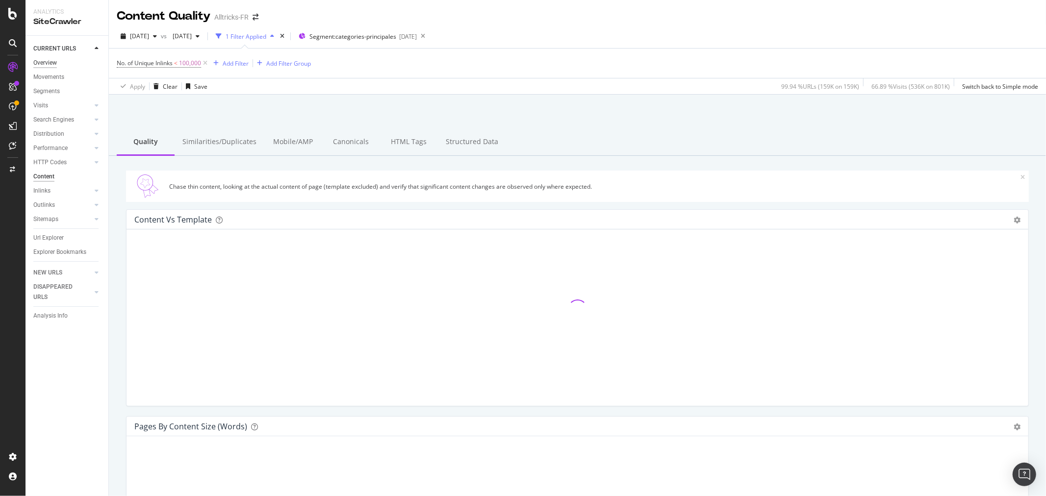
click at [56, 63] on div "Overview" at bounding box center [45, 63] width 24 height 10
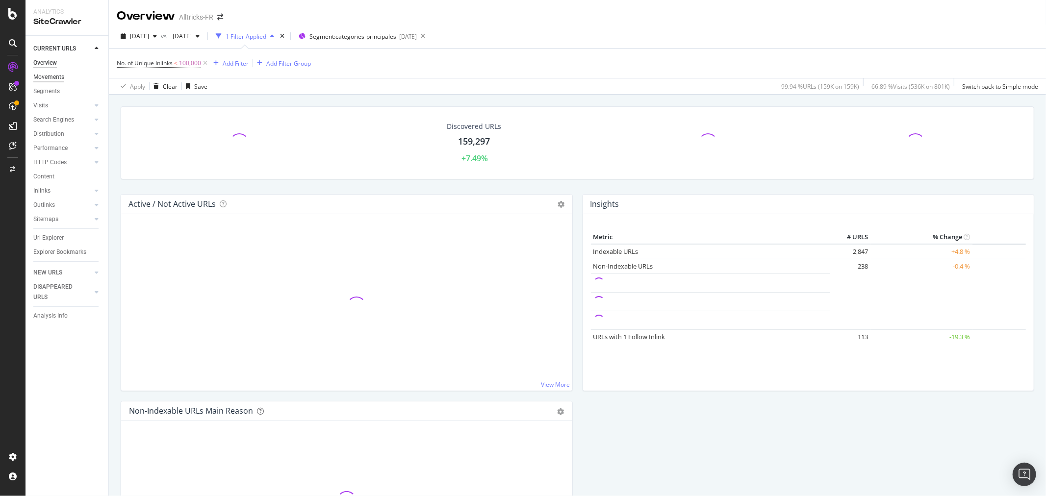
click at [55, 77] on div "Movements" at bounding box center [48, 77] width 31 height 10
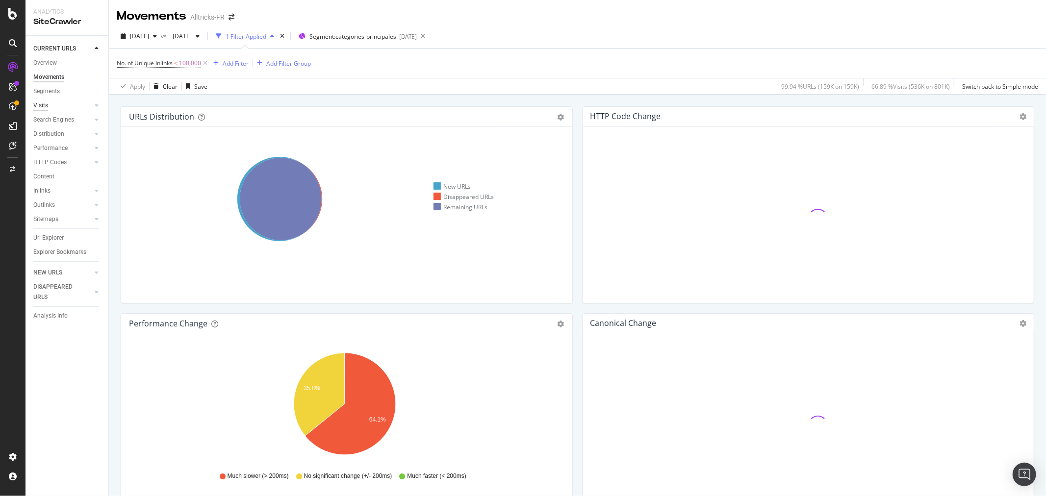
click at [45, 105] on div "Visits" at bounding box center [40, 106] width 15 height 10
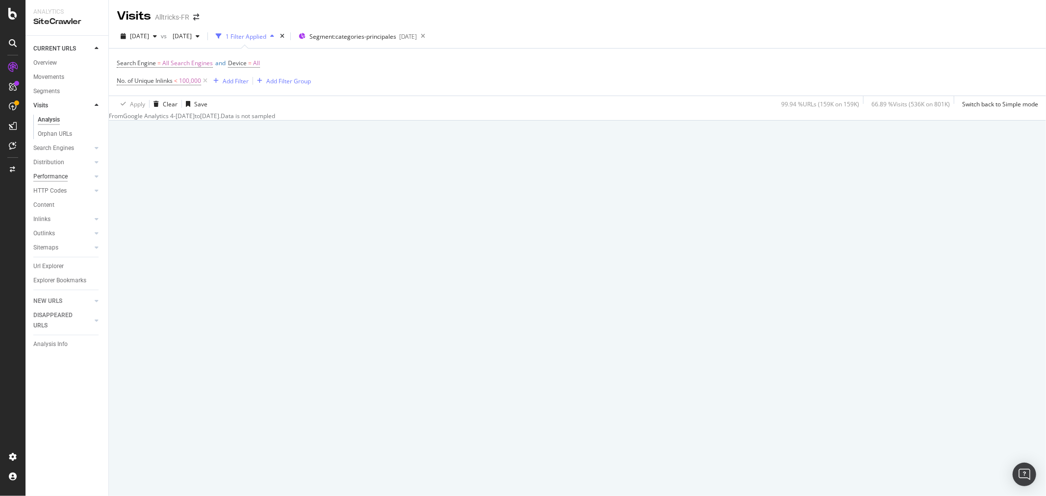
click at [55, 172] on div "Performance" at bounding box center [50, 177] width 34 height 10
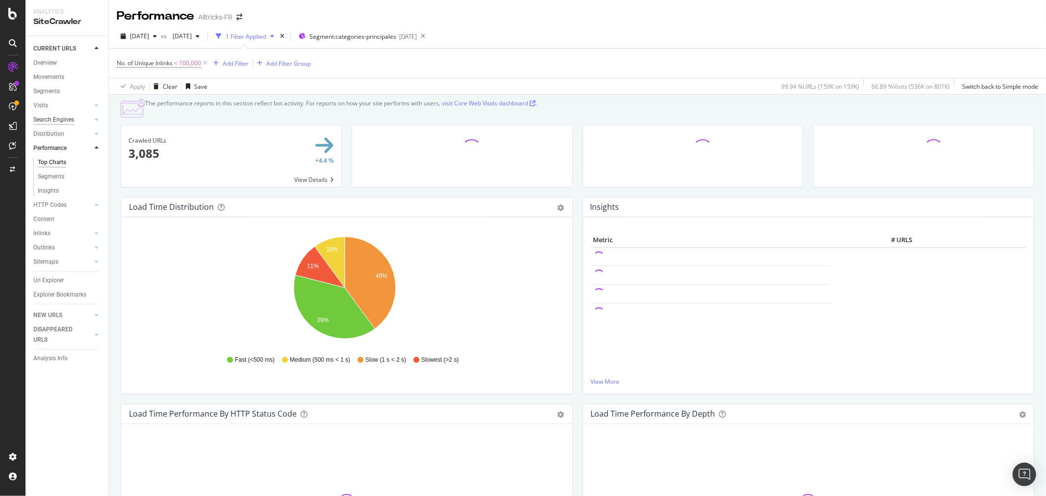
click at [58, 121] on div "Search Engines" at bounding box center [53, 120] width 41 height 10
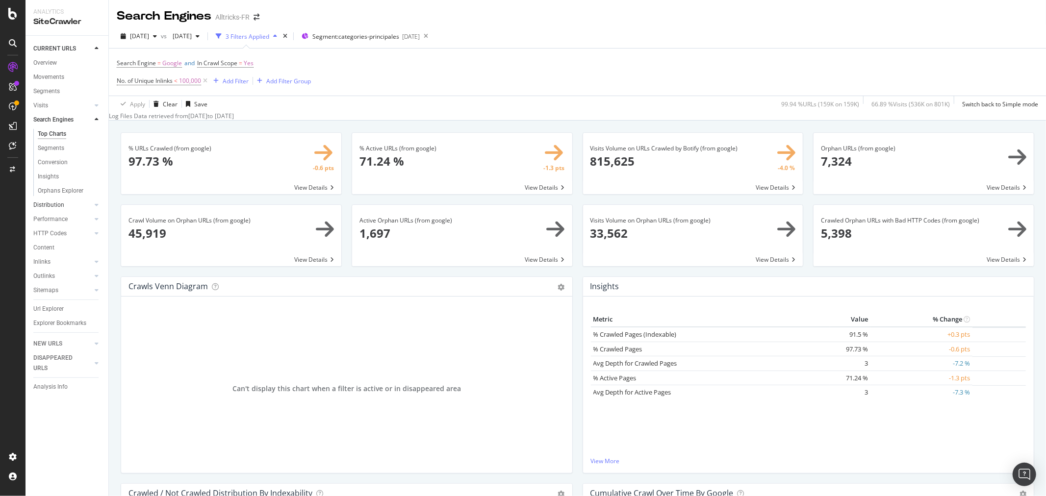
click at [52, 178] on div "Insights" at bounding box center [48, 177] width 21 height 10
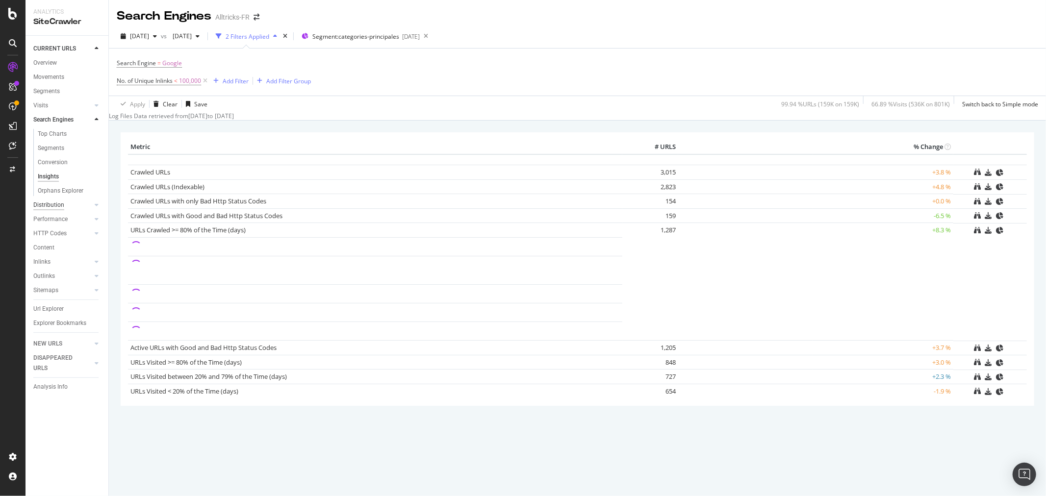
click at [62, 202] on div "Distribution" at bounding box center [48, 205] width 31 height 10
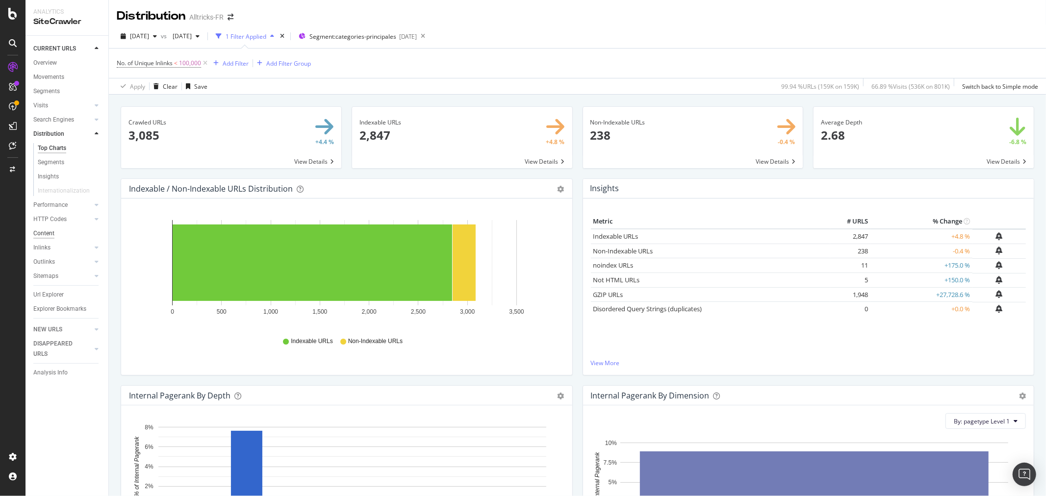
click at [50, 233] on div "Content" at bounding box center [43, 233] width 21 height 10
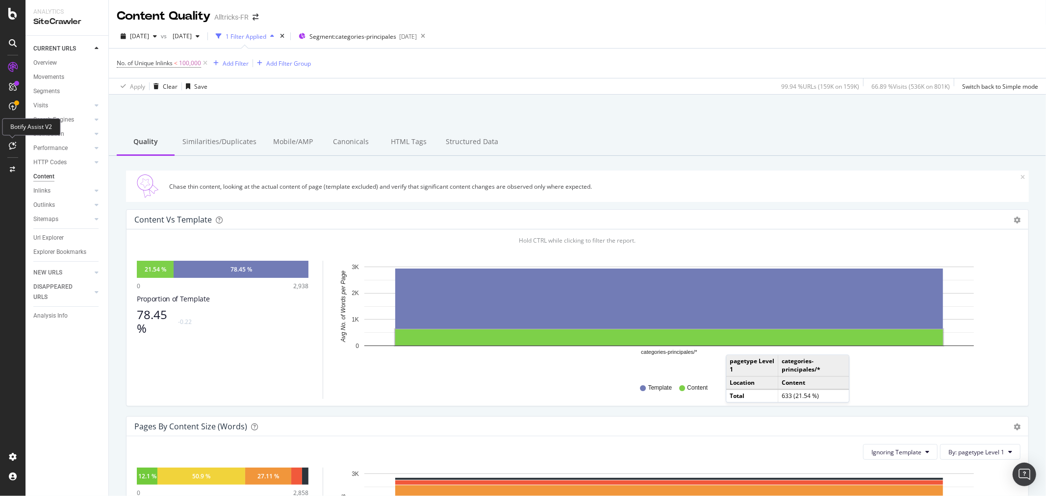
click at [13, 142] on icon at bounding box center [12, 146] width 7 height 8
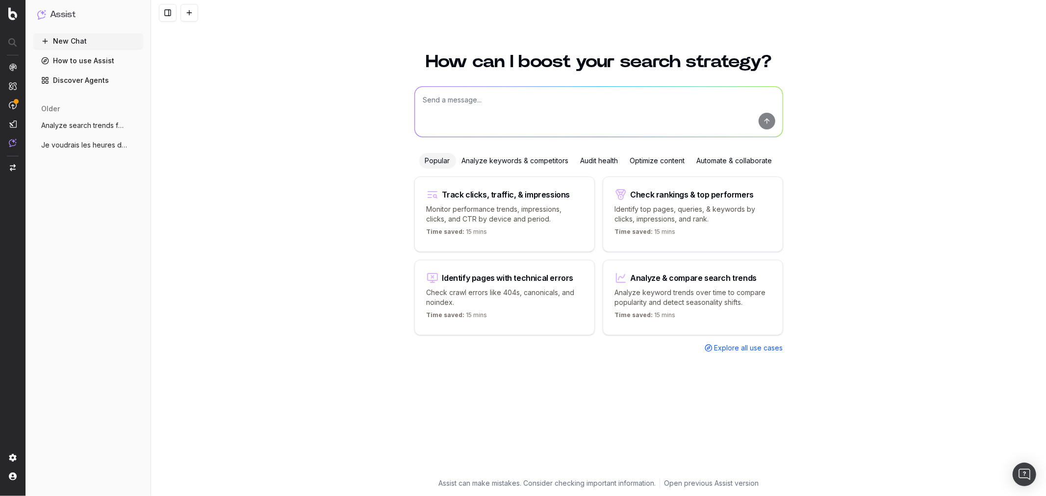
click at [537, 96] on textarea at bounding box center [599, 112] width 368 height 50
type textarea "Looking for the pagerank of my pages"
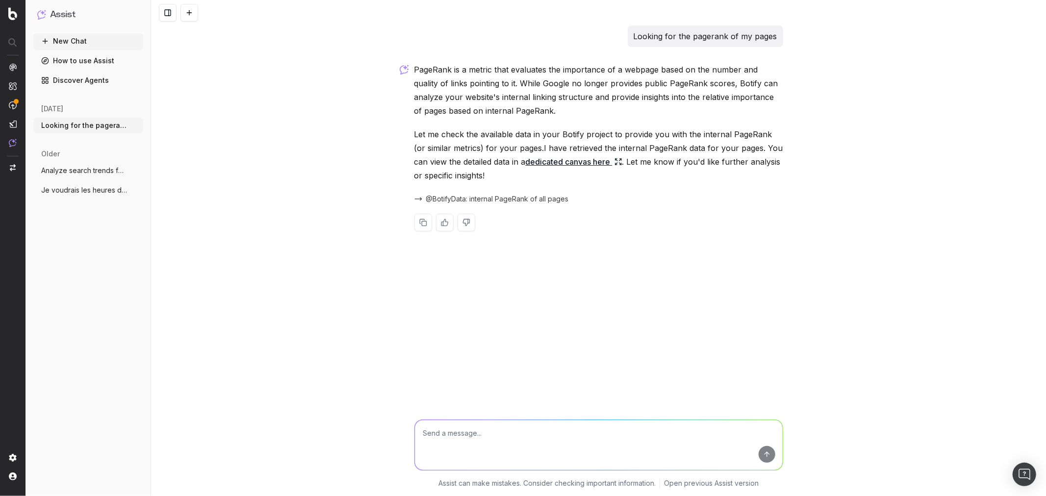
click at [478, 198] on span "@BotifyData: internal PageRank of all pages" at bounding box center [497, 199] width 143 height 10
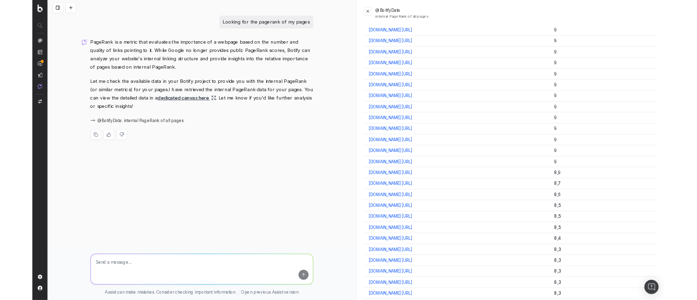
scroll to position [1416, 0]
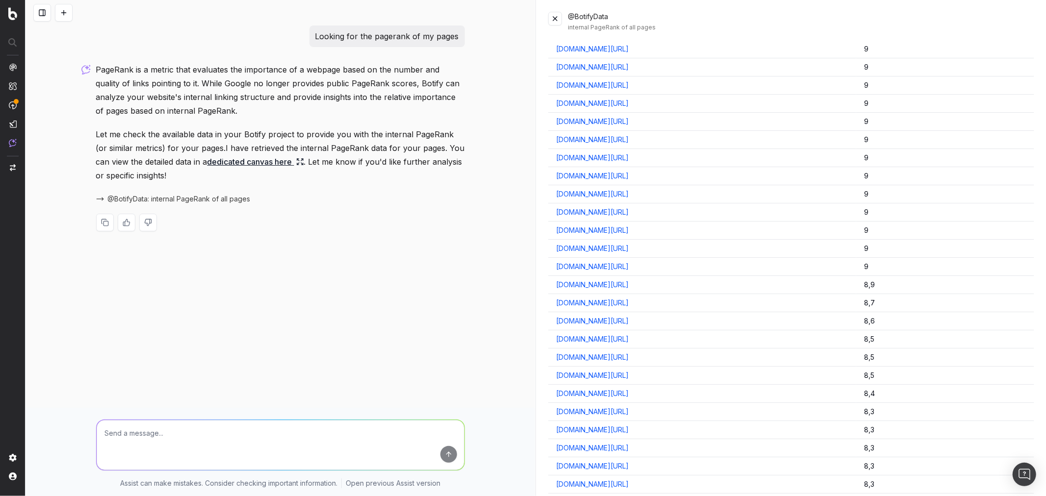
click at [253, 159] on link "dedicated canvas here" at bounding box center [255, 162] width 97 height 14
click at [296, 161] on icon at bounding box center [300, 162] width 8 height 8
click at [267, 161] on link "dedicated canvas here" at bounding box center [255, 162] width 97 height 14
click at [251, 415] on div at bounding box center [280, 443] width 377 height 71
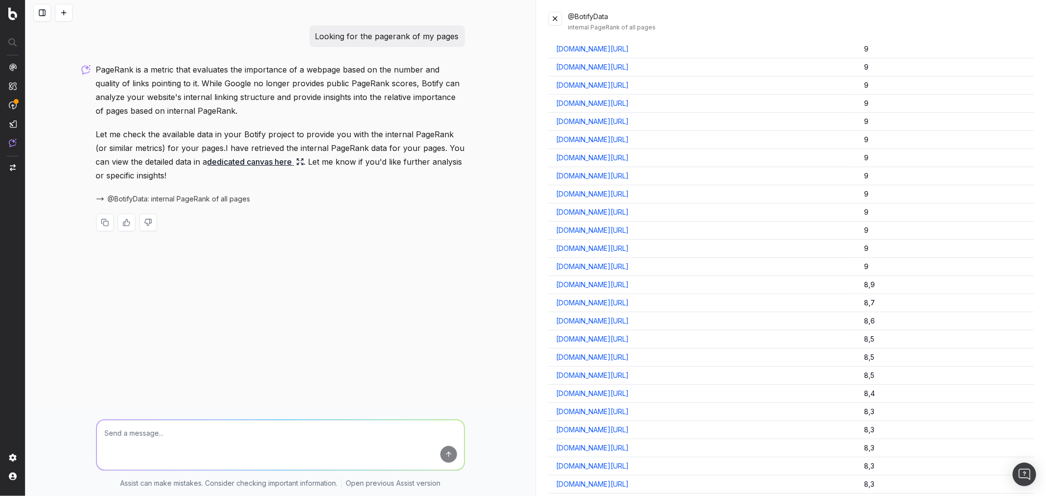
click at [244, 432] on textarea at bounding box center [281, 445] width 368 height 50
type textarea "where can i find it on the sitecrawler ?"
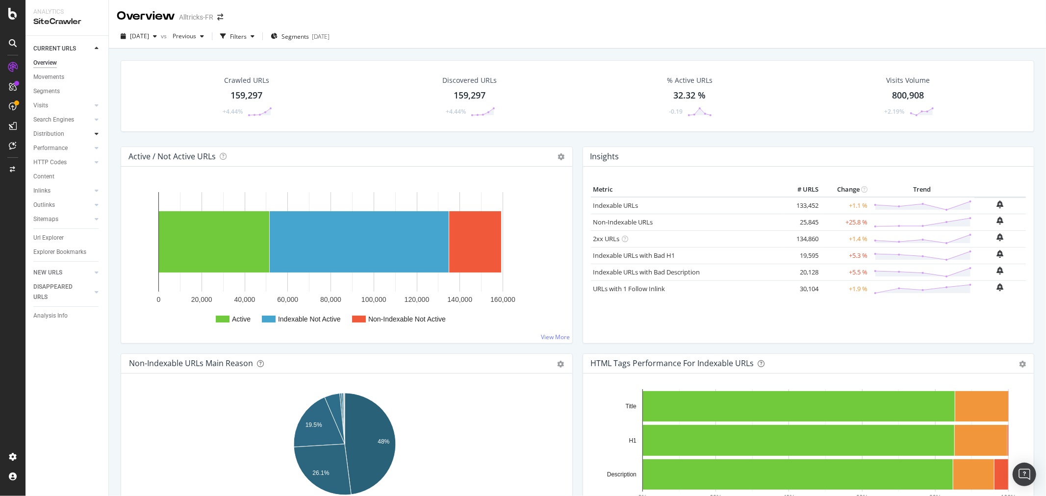
drag, startPoint x: 85, startPoint y: 132, endPoint x: 95, endPoint y: 133, distance: 9.8
click at [85, 132] on div at bounding box center [87, 134] width 10 height 10
click at [95, 133] on icon at bounding box center [97, 134] width 4 height 6
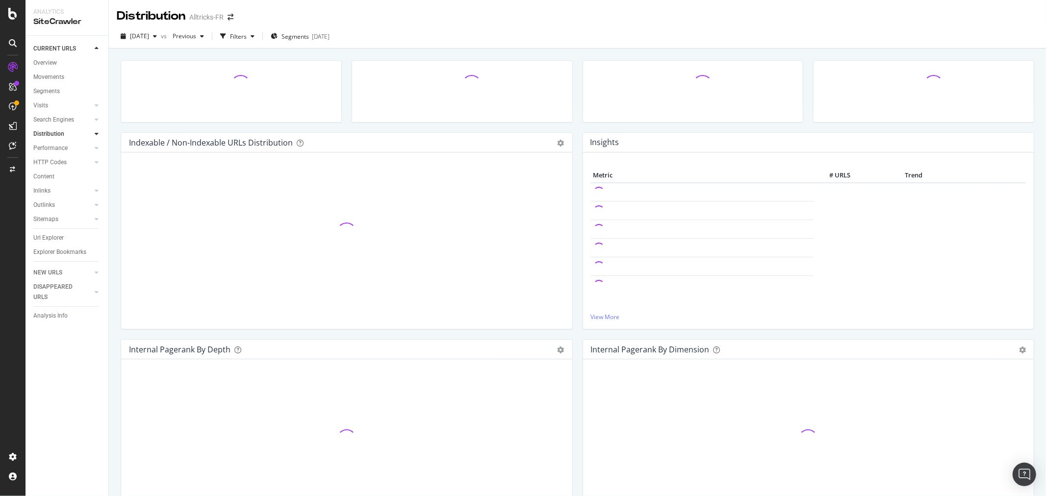
click at [95, 133] on icon at bounding box center [97, 134] width 4 height 6
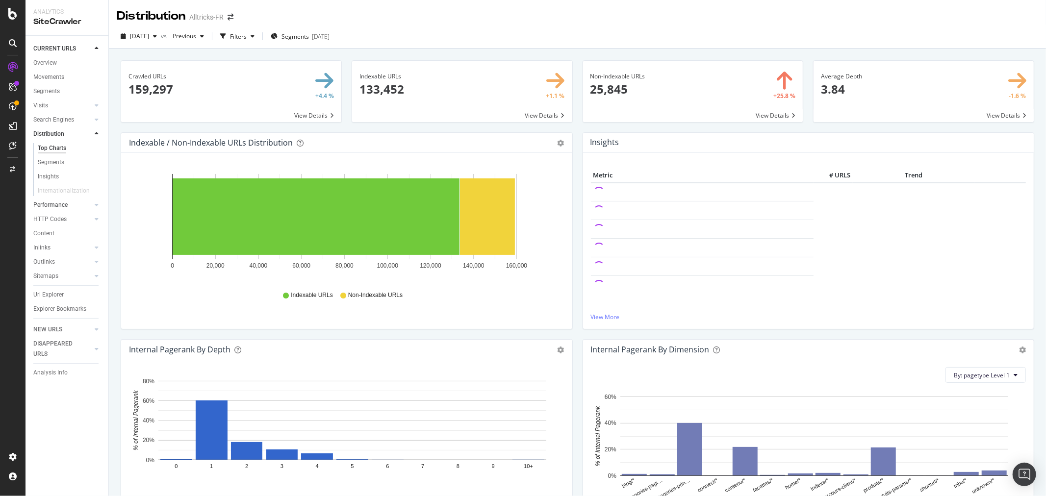
click at [91, 202] on link "Performance" at bounding box center [62, 205] width 58 height 10
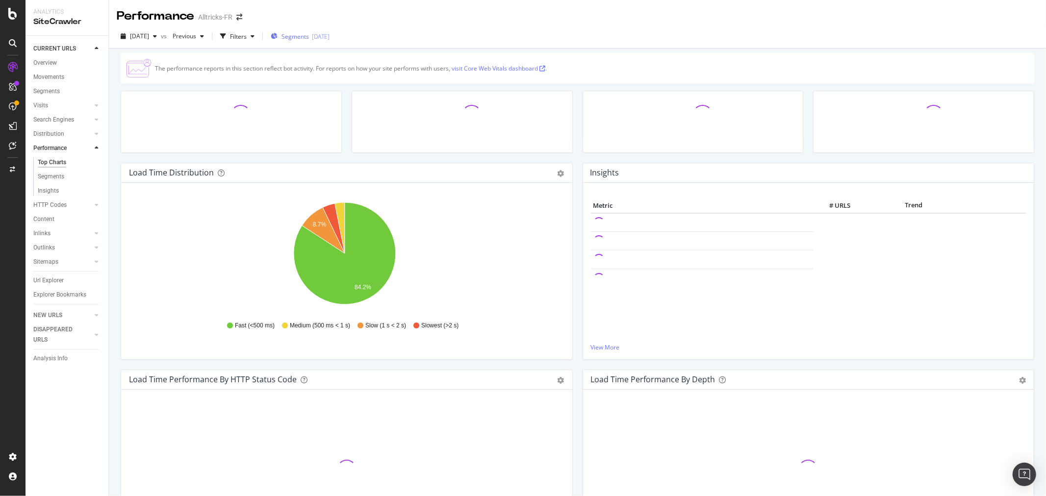
click at [301, 36] on span "Segments" at bounding box center [294, 36] width 27 height 8
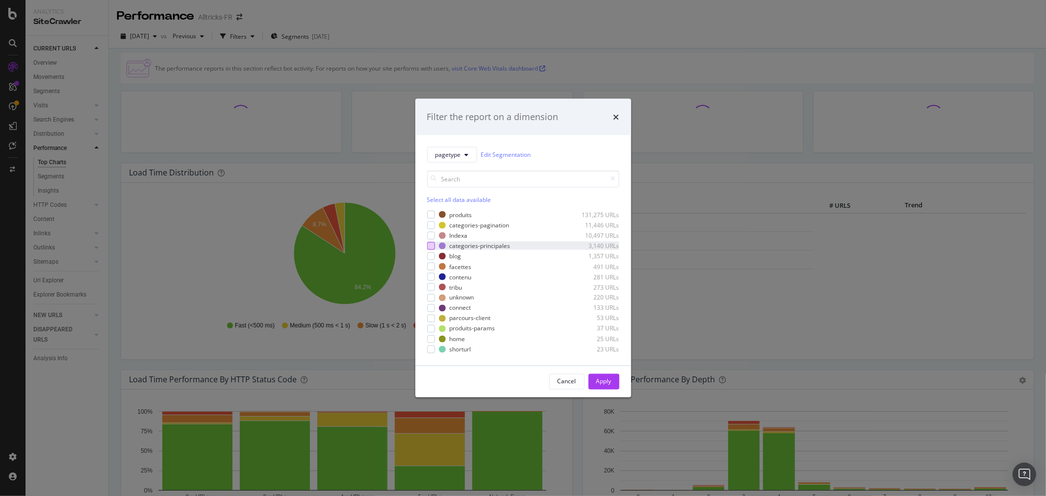
click at [433, 244] on div "modal" at bounding box center [431, 246] width 8 height 8
click at [608, 381] on div "Apply" at bounding box center [603, 381] width 15 height 8
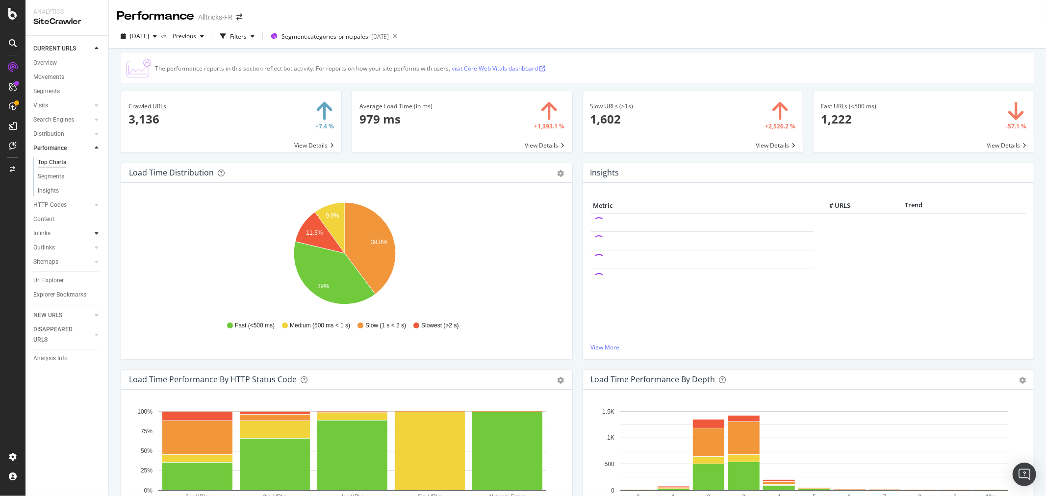
click at [99, 232] on div at bounding box center [97, 233] width 10 height 10
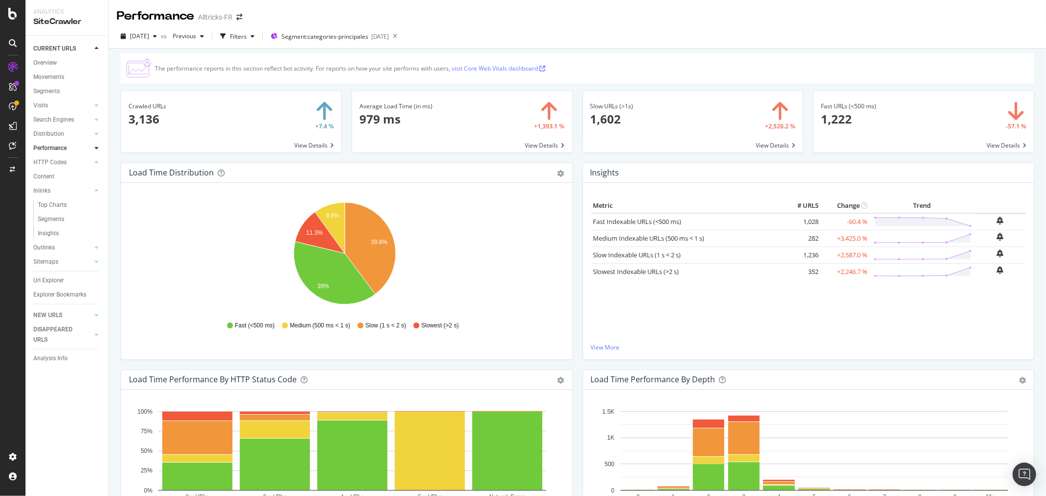
drag, startPoint x: 50, startPoint y: 282, endPoint x: 360, endPoint y: 230, distance: 315.1
click at [50, 282] on div "Url Explorer" at bounding box center [48, 281] width 30 height 10
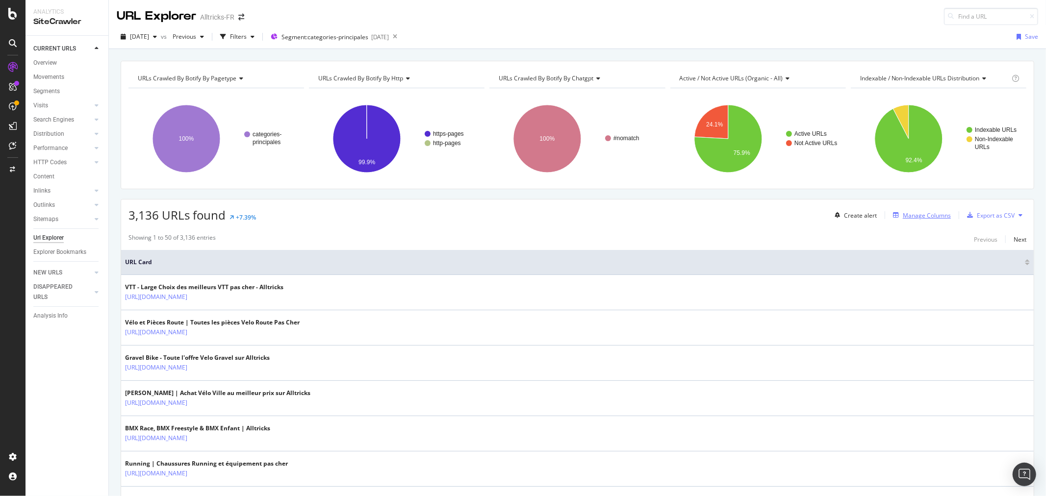
click at [905, 215] on div "Manage Columns" at bounding box center [927, 215] width 48 height 8
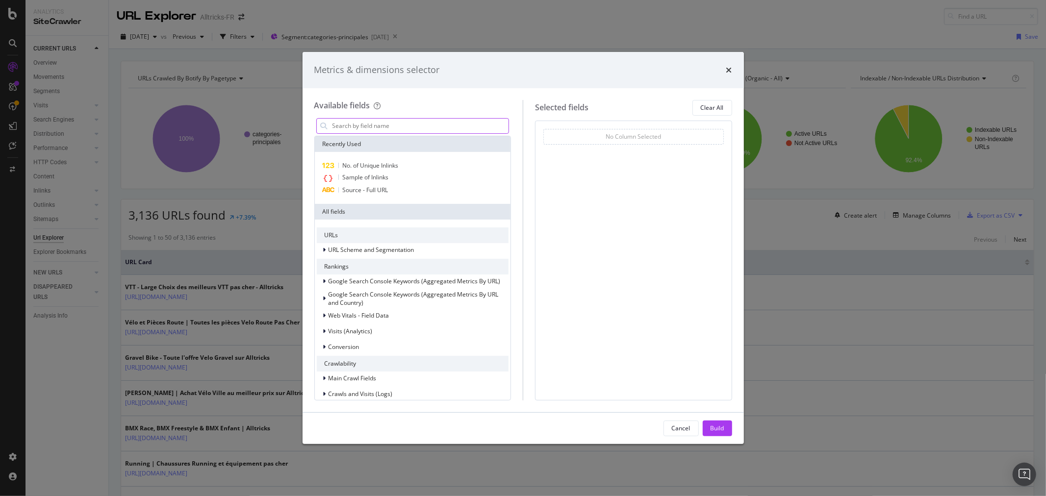
click at [423, 128] on input "modal" at bounding box center [419, 126] width 177 height 15
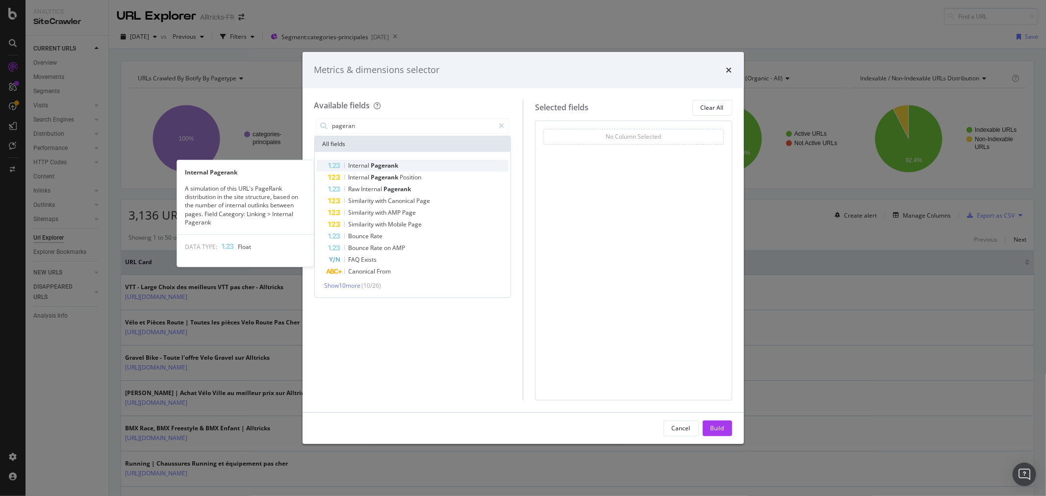
type input "pageran"
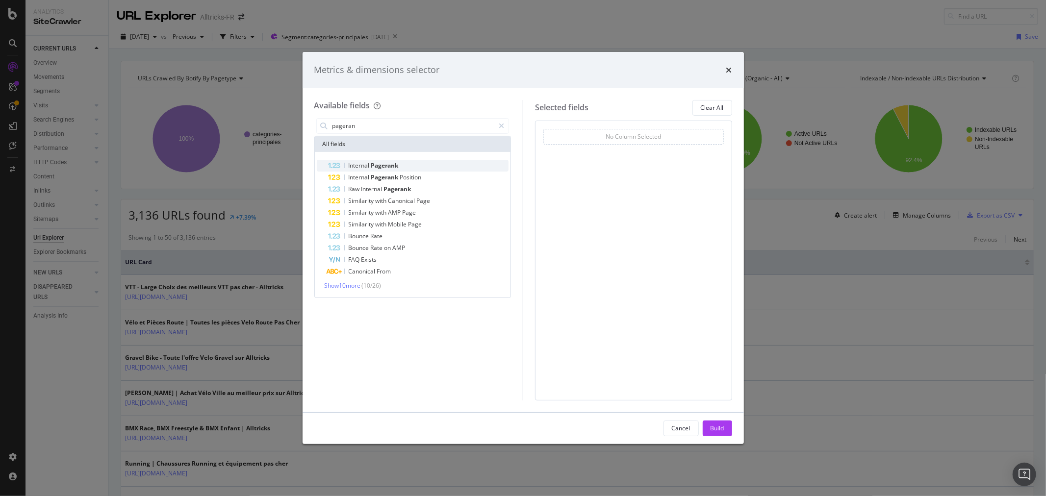
click at [405, 166] on div "Internal Pagerank" at bounding box center [418, 166] width 180 height 12
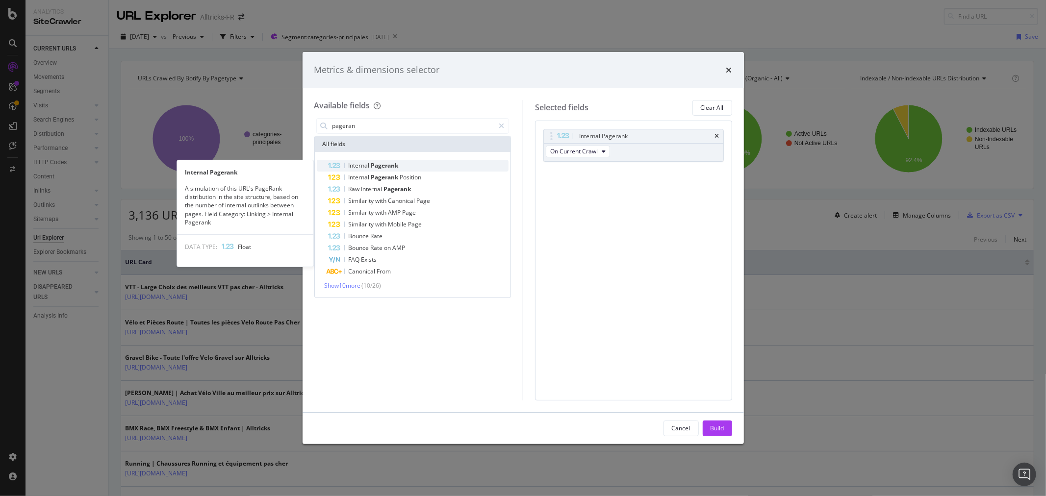
click at [413, 166] on div "Internal Pagerank" at bounding box center [418, 166] width 180 height 12
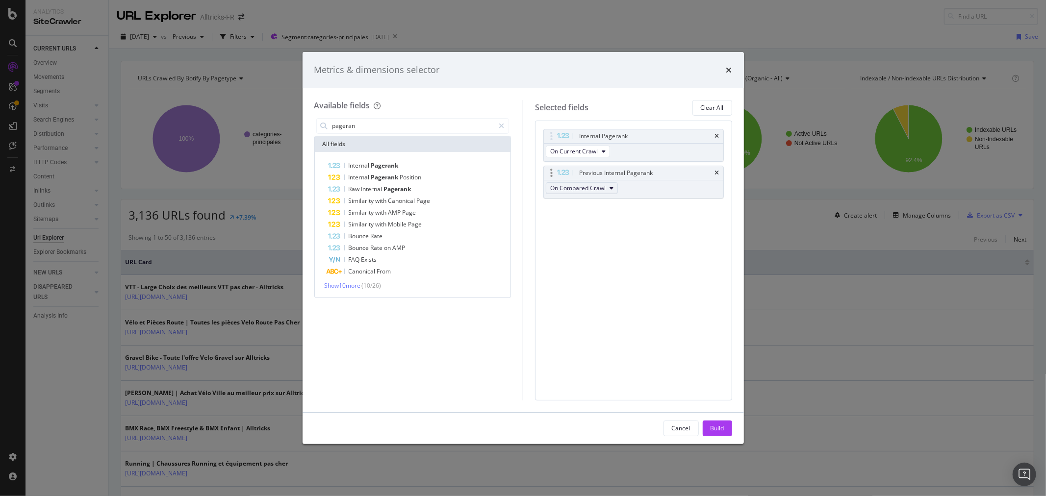
click at [586, 193] on button "On Compared Crawl" at bounding box center [582, 188] width 72 height 12
click at [597, 245] on span "Diff Between Crawls" at bounding box center [582, 242] width 56 height 9
click at [713, 424] on div "Build" at bounding box center [717, 428] width 14 height 8
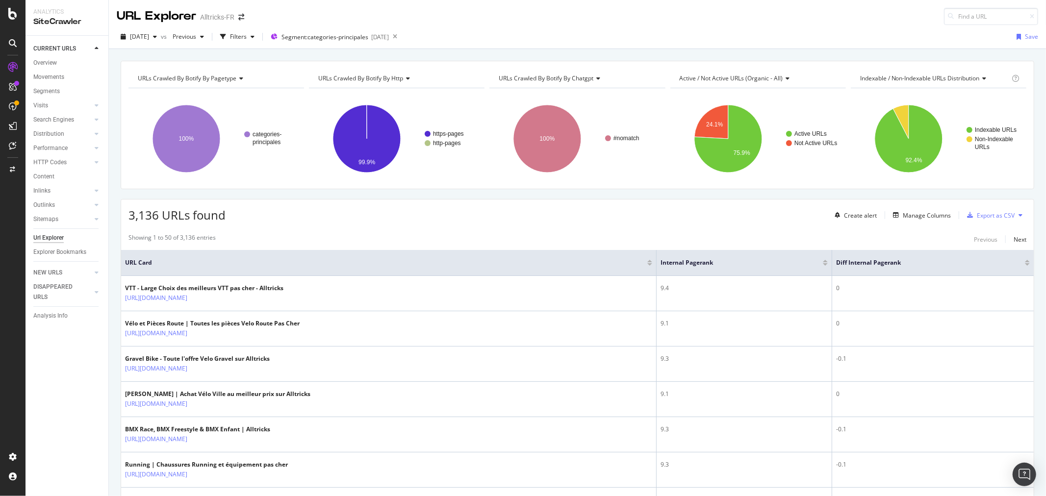
click at [1025, 264] on div at bounding box center [1027, 264] width 5 height 2
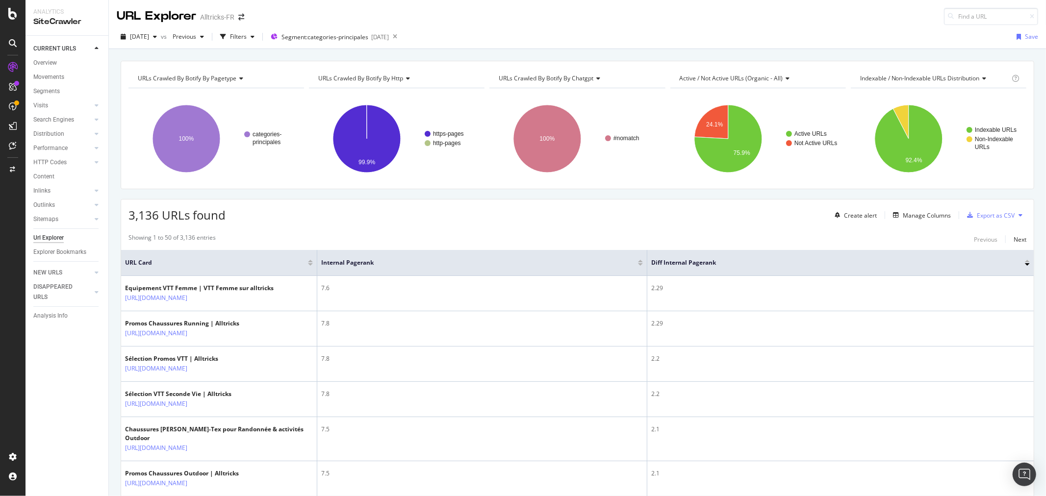
click at [1025, 260] on div at bounding box center [1027, 261] width 5 height 2
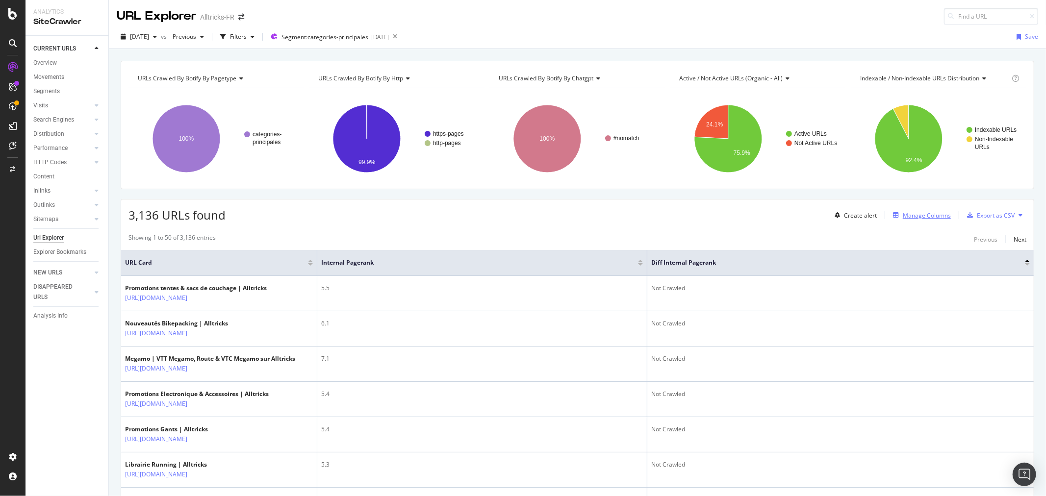
click at [907, 215] on div "Manage Columns" at bounding box center [927, 215] width 48 height 8
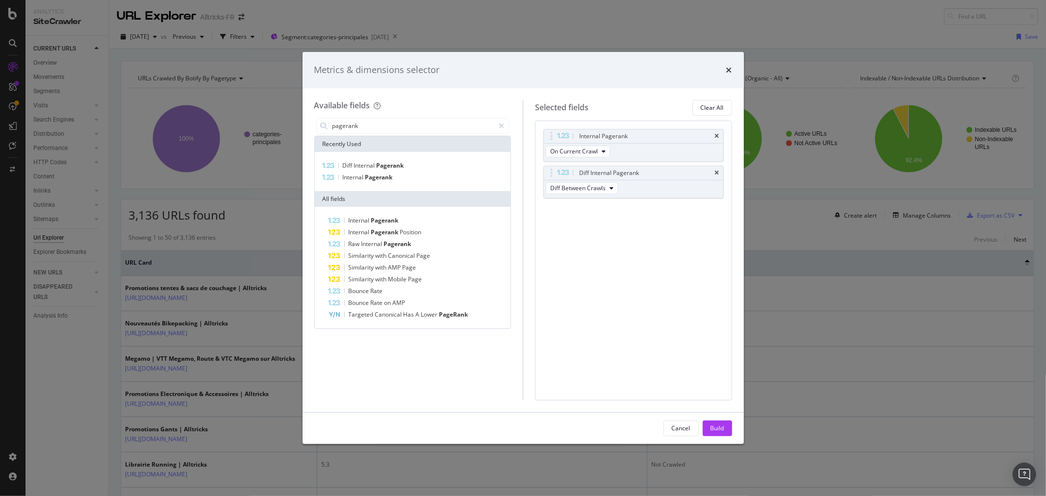
type input "pagerank"
click at [821, 301] on div "Metrics & dimensions selector Available fields pagerank Recently Used Diff Inte…" at bounding box center [523, 248] width 1046 height 496
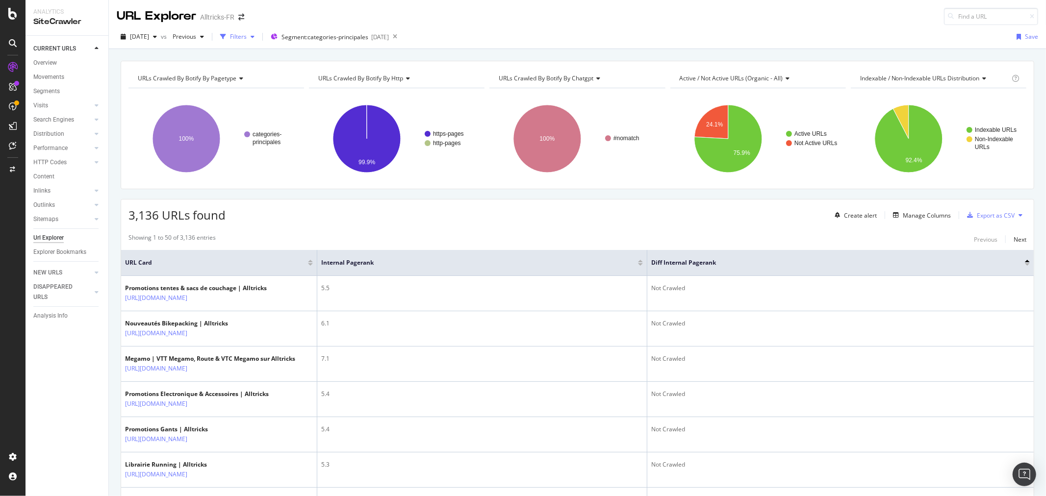
click at [247, 37] on div "Filters" at bounding box center [238, 36] width 17 height 8
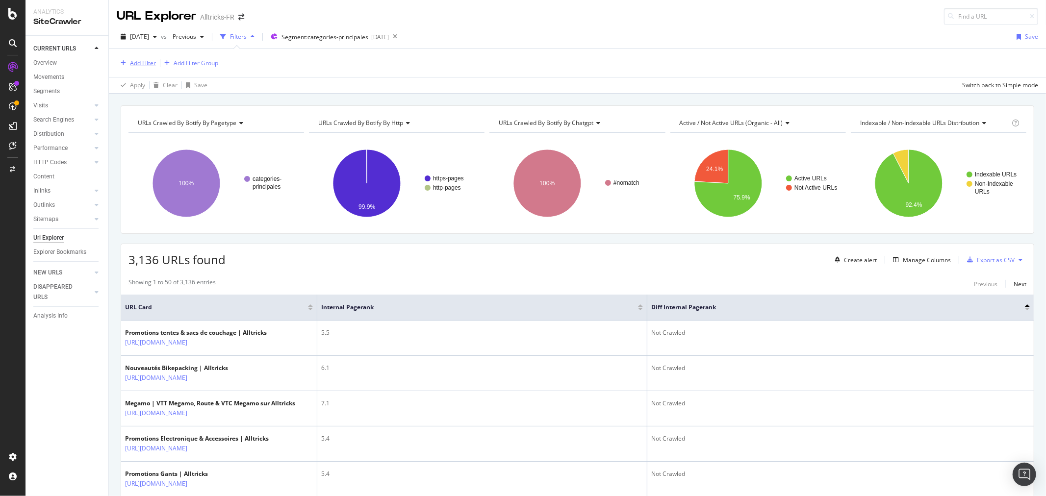
click at [140, 64] on div "Add Filter" at bounding box center [143, 63] width 26 height 8
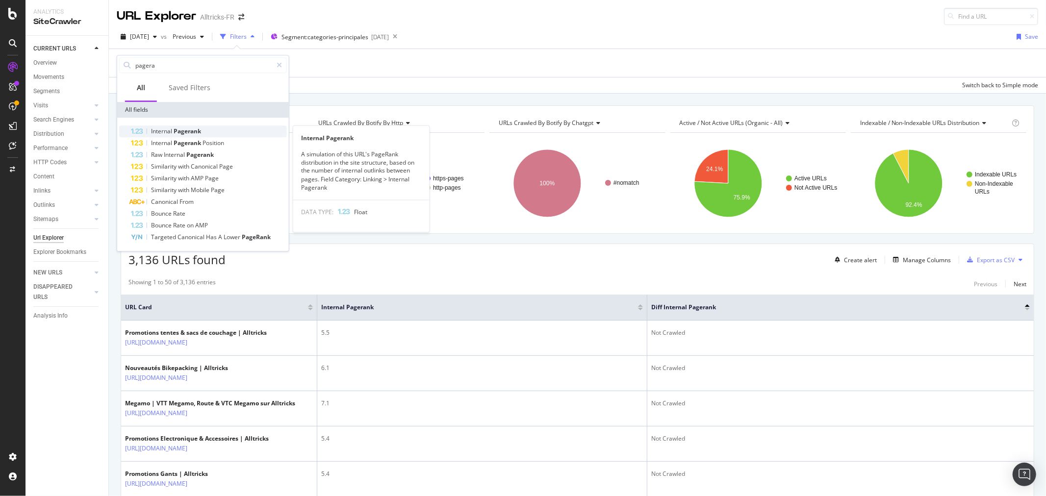
type input "pagera"
click at [198, 132] on span "Pagerank" at bounding box center [187, 131] width 27 height 8
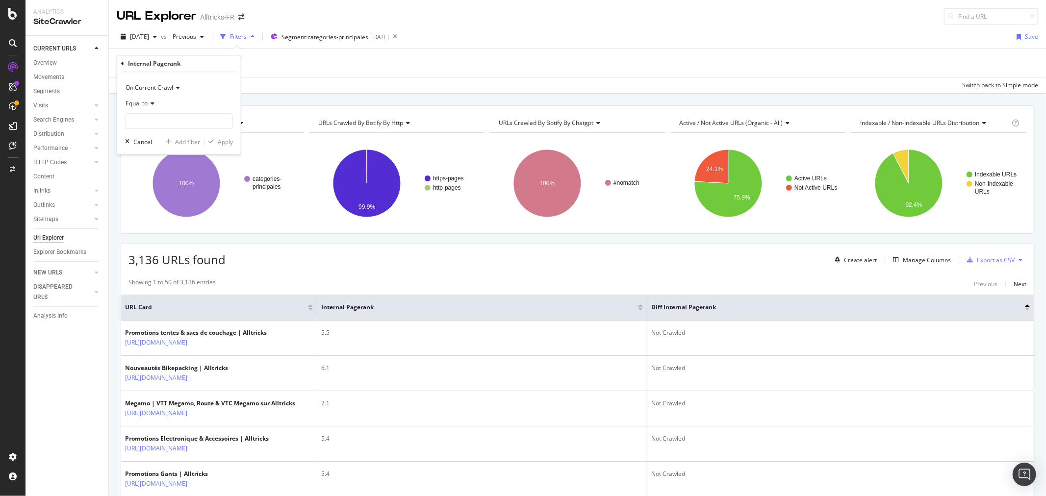
click at [149, 103] on icon at bounding box center [151, 104] width 7 height 6
click at [162, 175] on span "Greater than" at bounding box center [147, 175] width 35 height 8
click at [159, 120] on input "number" at bounding box center [179, 121] width 108 height 16
type input "0"
click at [226, 141] on div "Apply" at bounding box center [225, 142] width 15 height 8
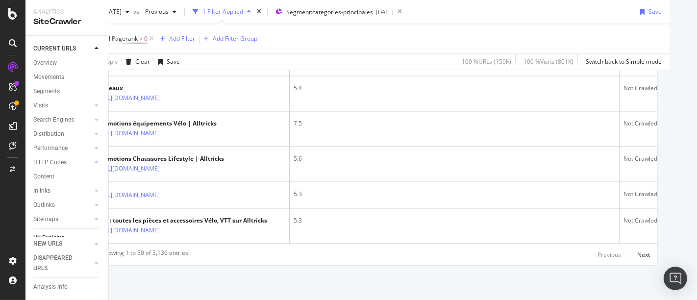
scroll to position [2104, 30]
click at [637, 251] on div "Next" at bounding box center [643, 255] width 13 height 8
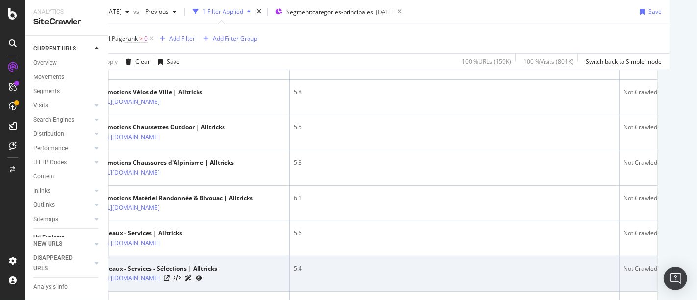
scroll to position [143, 30]
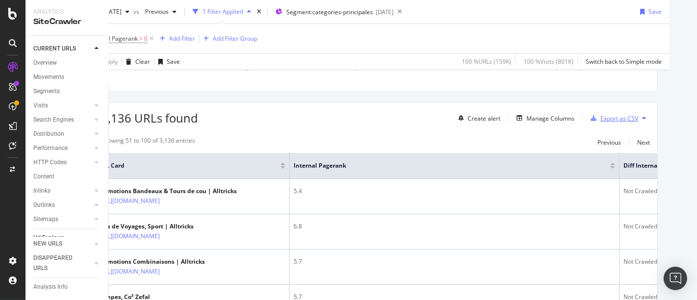
click at [610, 114] on div "Export as CSV" at bounding box center [620, 118] width 38 height 8
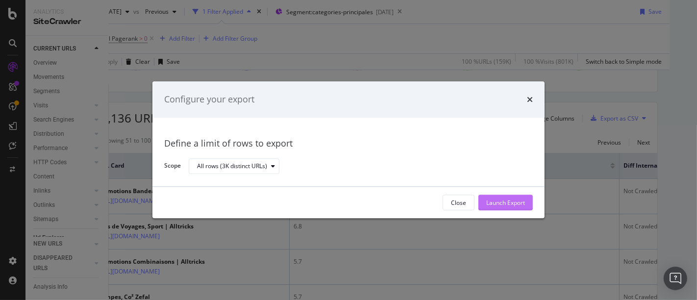
click at [523, 198] on div "Launch Export" at bounding box center [505, 203] width 39 height 15
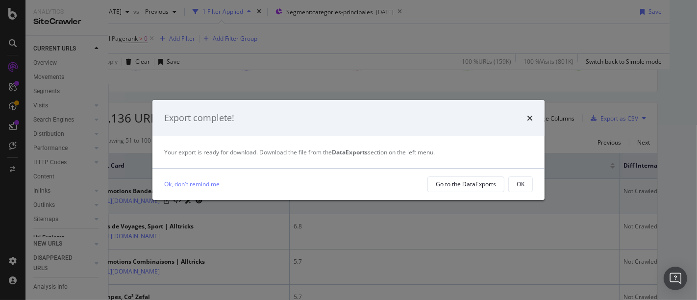
click at [515, 184] on button "OK" at bounding box center [520, 184] width 25 height 16
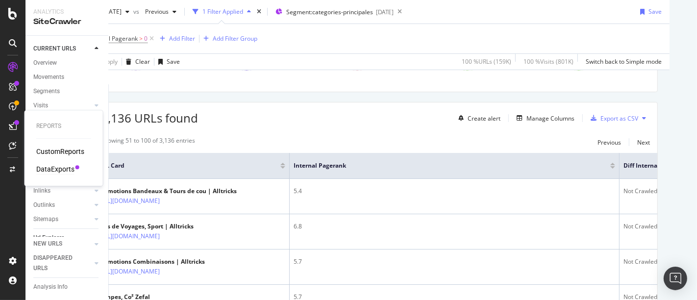
click at [50, 165] on div "DataExports" at bounding box center [55, 169] width 38 height 10
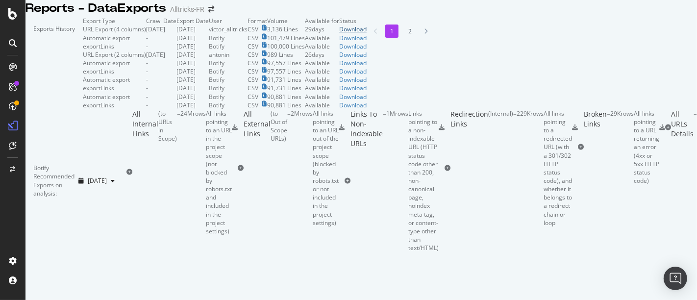
click at [367, 33] on div "Download" at bounding box center [352, 29] width 27 height 8
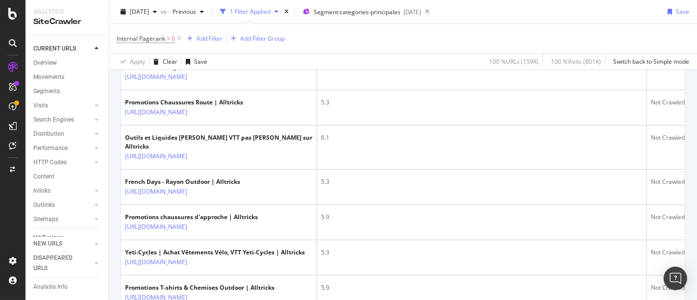
scroll to position [545, 0]
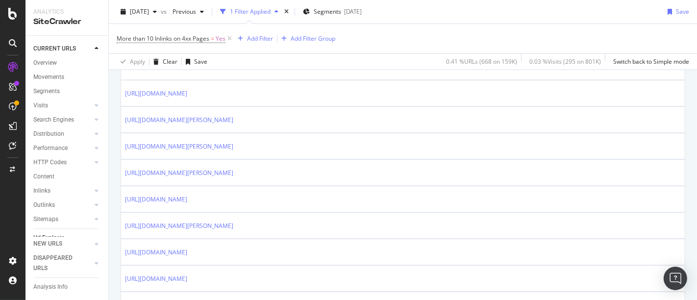
scroll to position [654, 0]
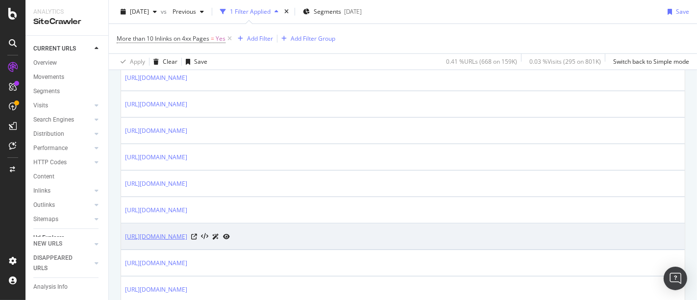
click at [187, 232] on link "https://www.alltricks.fr/C-1385454-tout_suspendus" at bounding box center [156, 237] width 62 height 10
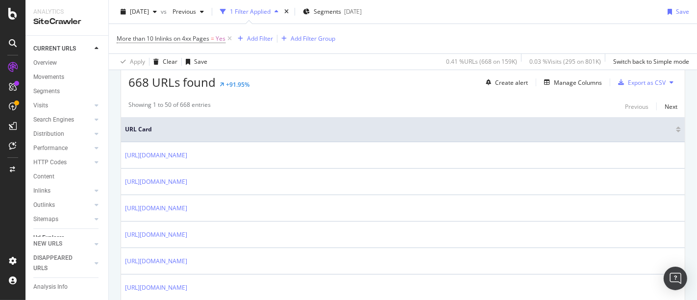
scroll to position [0, 0]
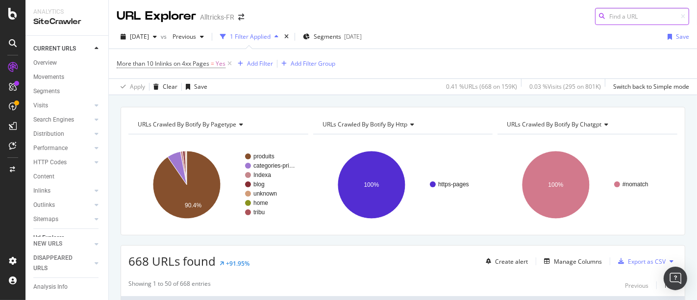
click at [606, 12] on input at bounding box center [642, 16] width 94 height 17
paste input "https://www.alltricks.fr/C-252137-julbo/C-252137-julbo/NW-5136-modeles-phares~r…"
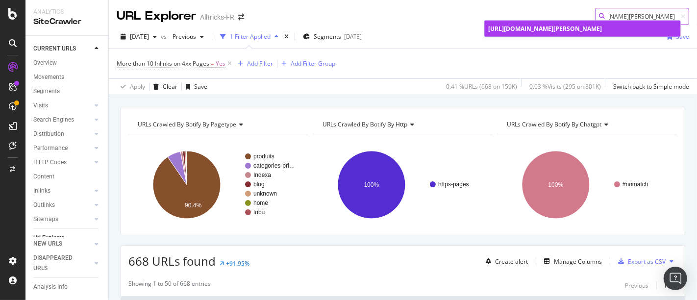
type input "https://www.alltricks.fr/C-252137-julbo/C-252137-julbo/NW-5136-modeles-phares~r…"
click at [551, 30] on span "https://www.alltricks.fr/C-252137-julbo/C-252137-julbo/NW-5136-modeles-phares~r…" at bounding box center [545, 29] width 114 height 8
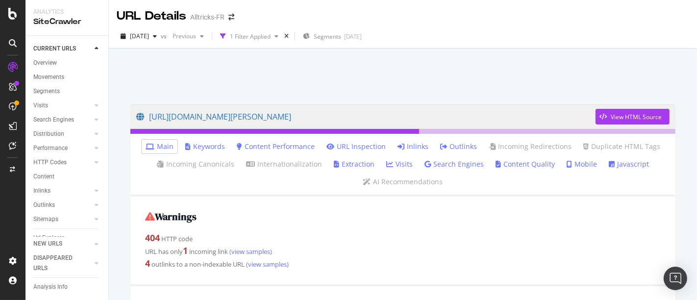
click at [403, 146] on link "Inlinks" at bounding box center [413, 147] width 31 height 10
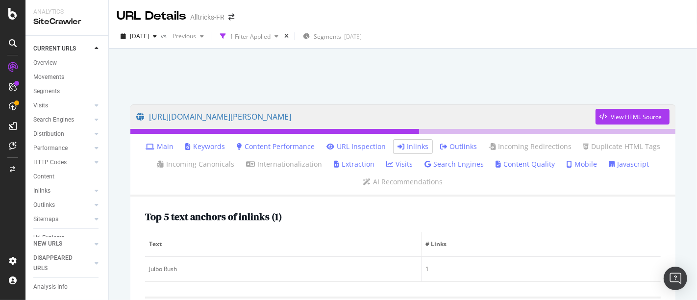
scroll to position [108, 0]
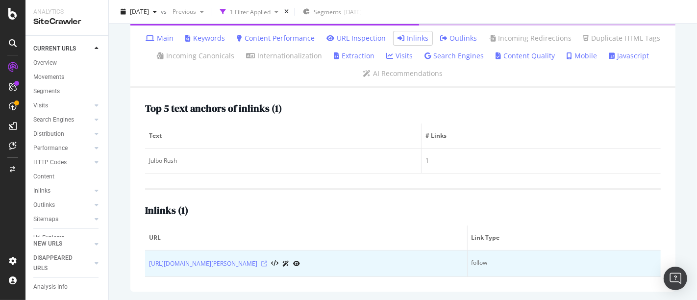
click at [267, 262] on icon at bounding box center [264, 264] width 6 height 6
